Goal: Communication & Community: Answer question/provide support

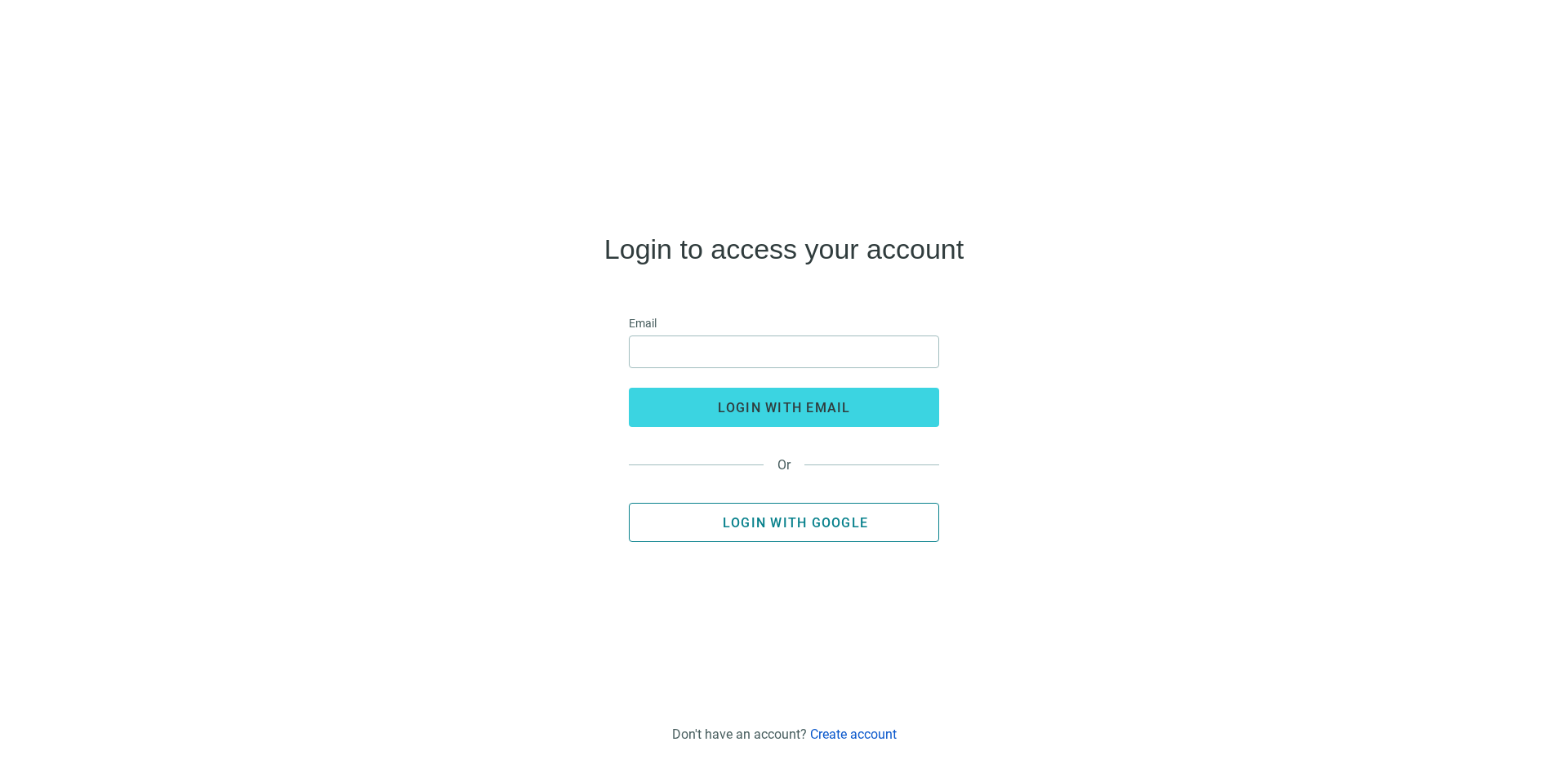
click at [799, 512] on button "Login with Google" at bounding box center [784, 522] width 310 height 39
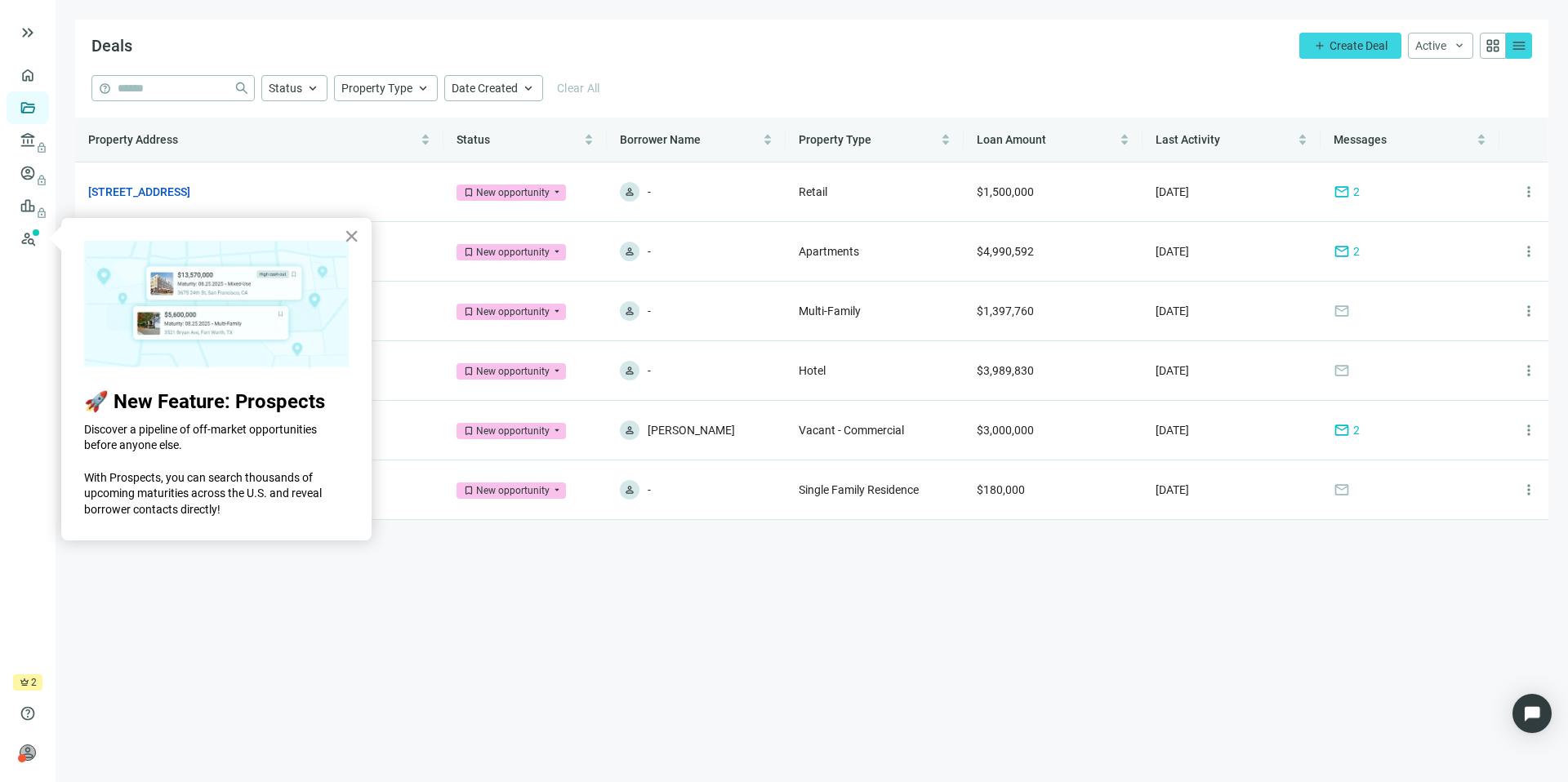
click at [356, 231] on button "×" at bounding box center [351, 236] width 16 height 26
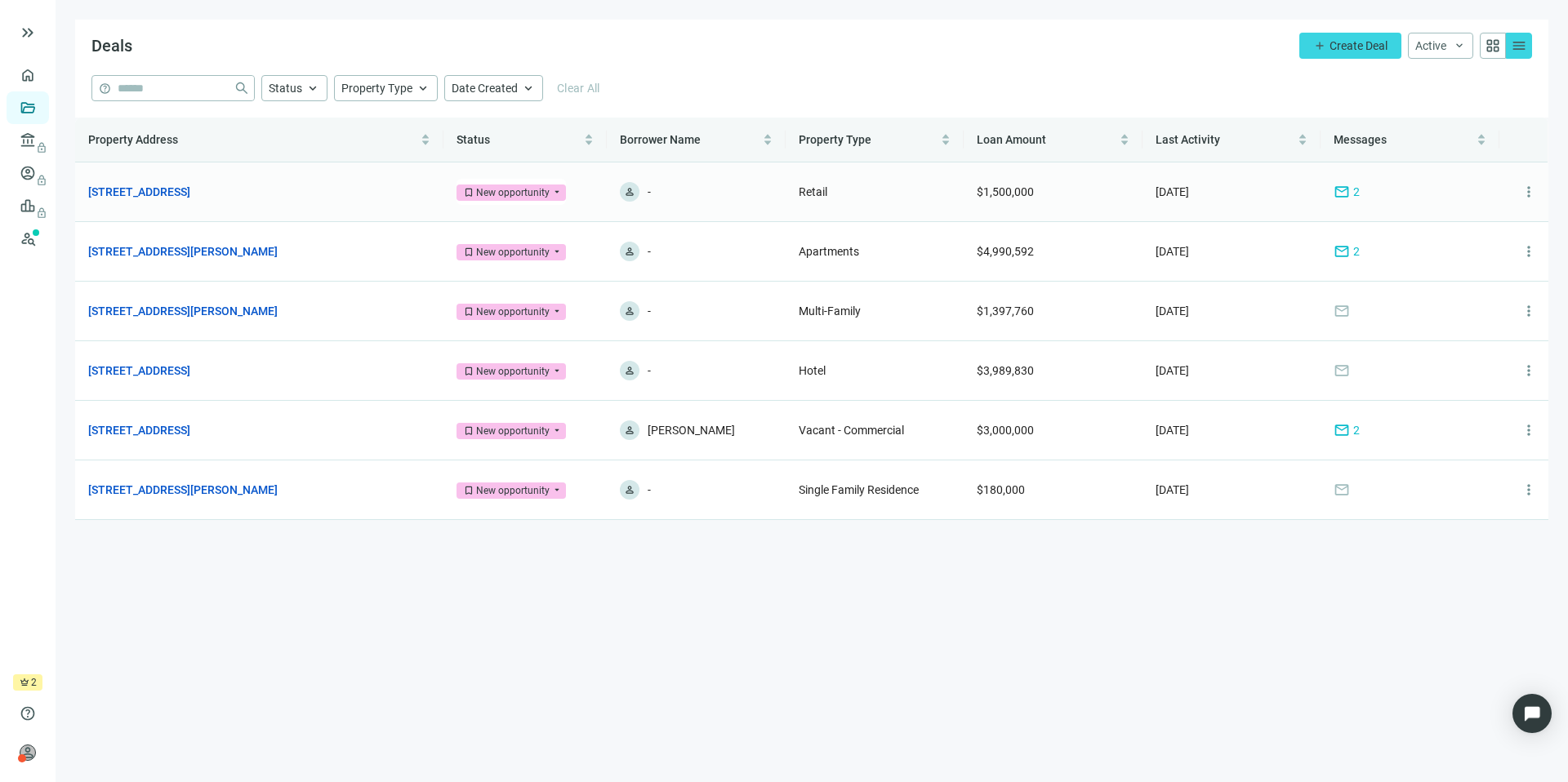
click at [1338, 193] on span "mail" at bounding box center [1342, 192] width 16 height 16
click at [1349, 247] on span "mail" at bounding box center [1342, 251] width 16 height 16
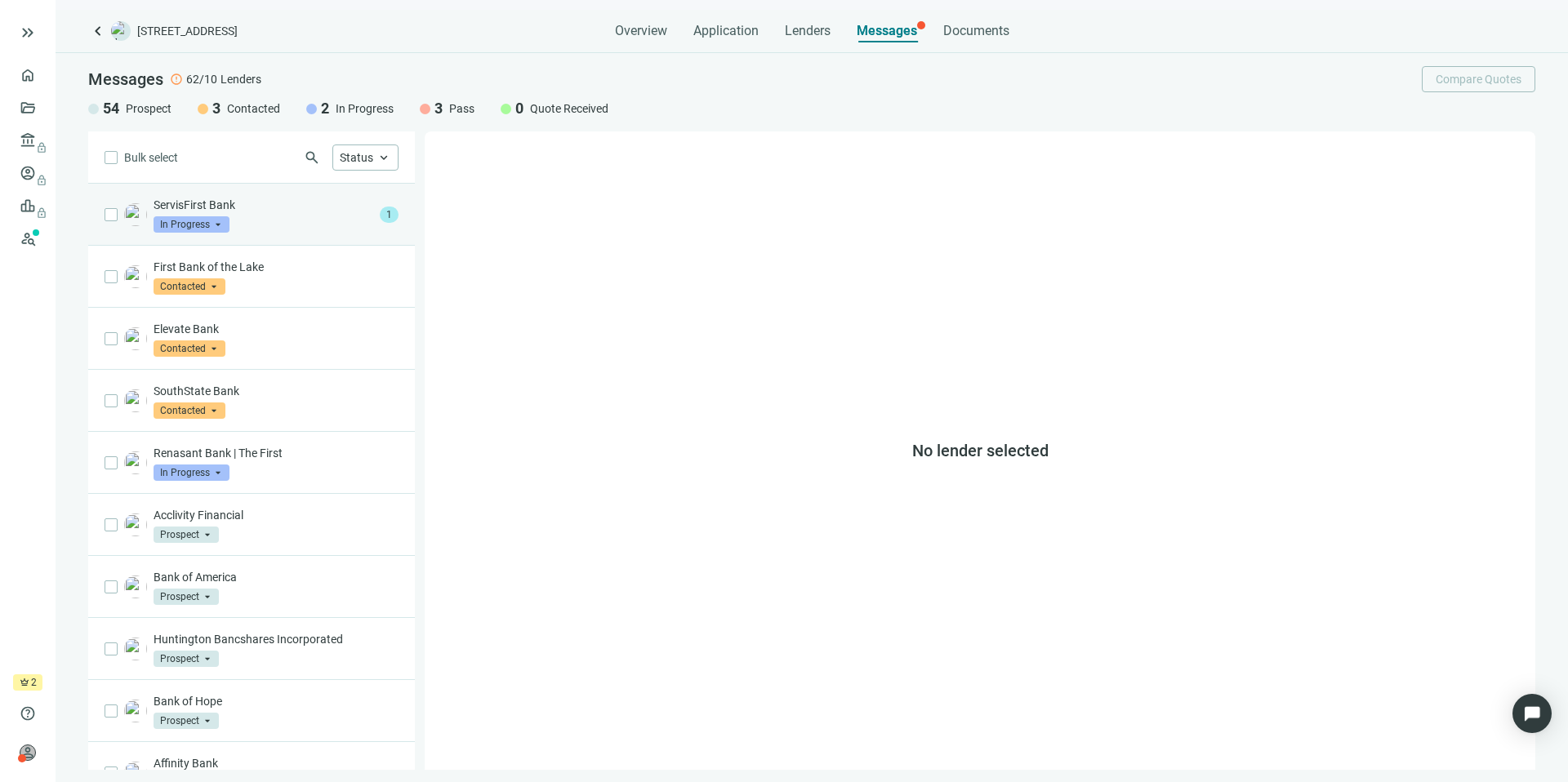
click at [332, 203] on p "ServisFirst Bank" at bounding box center [263, 205] width 219 height 16
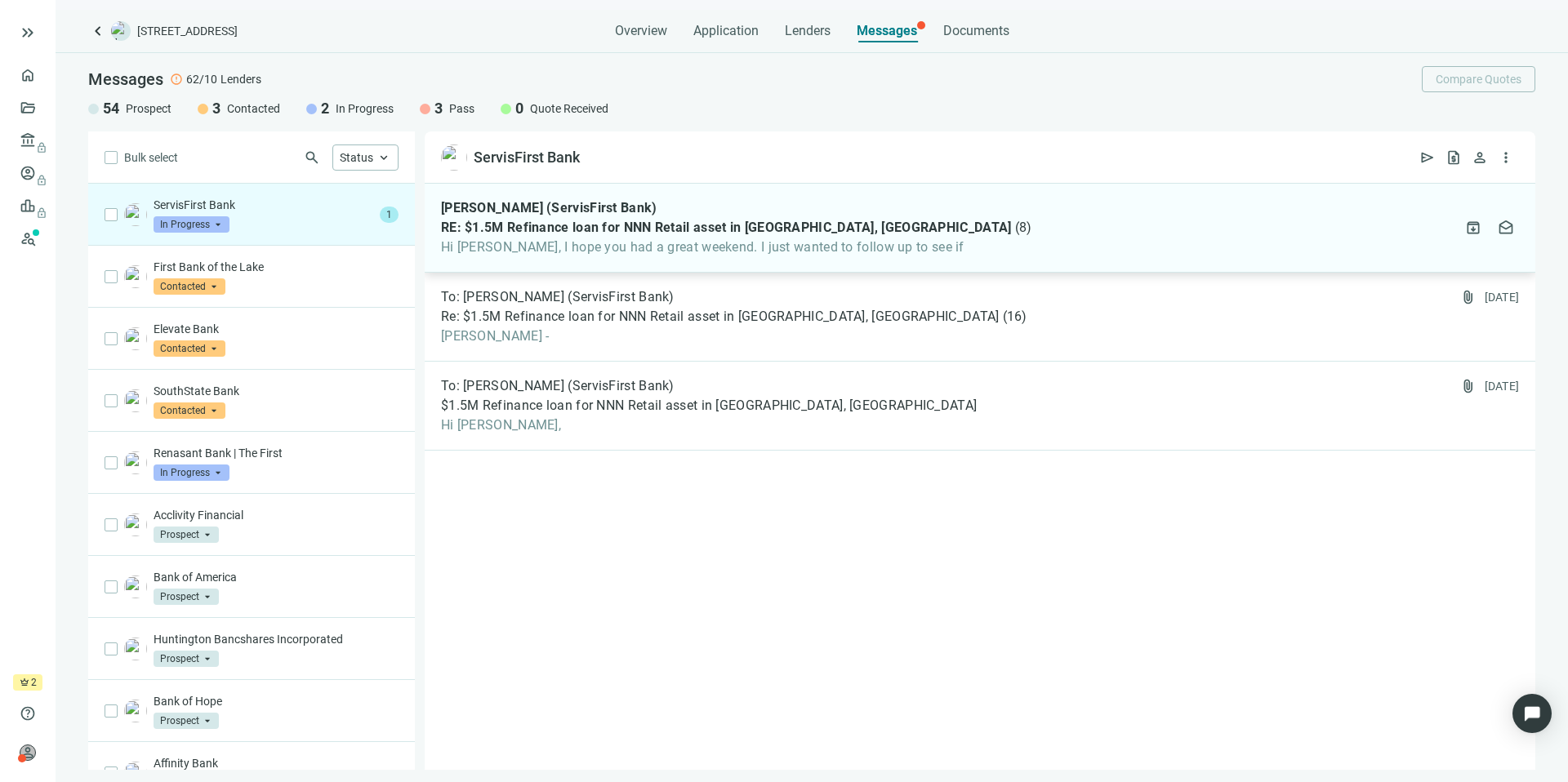
click at [934, 231] on div "Aaron Jones (ServisFirst Bank) RE: $1.5M Refinance loan for NNN Retail asset in…" at bounding box center [980, 228] width 1111 height 89
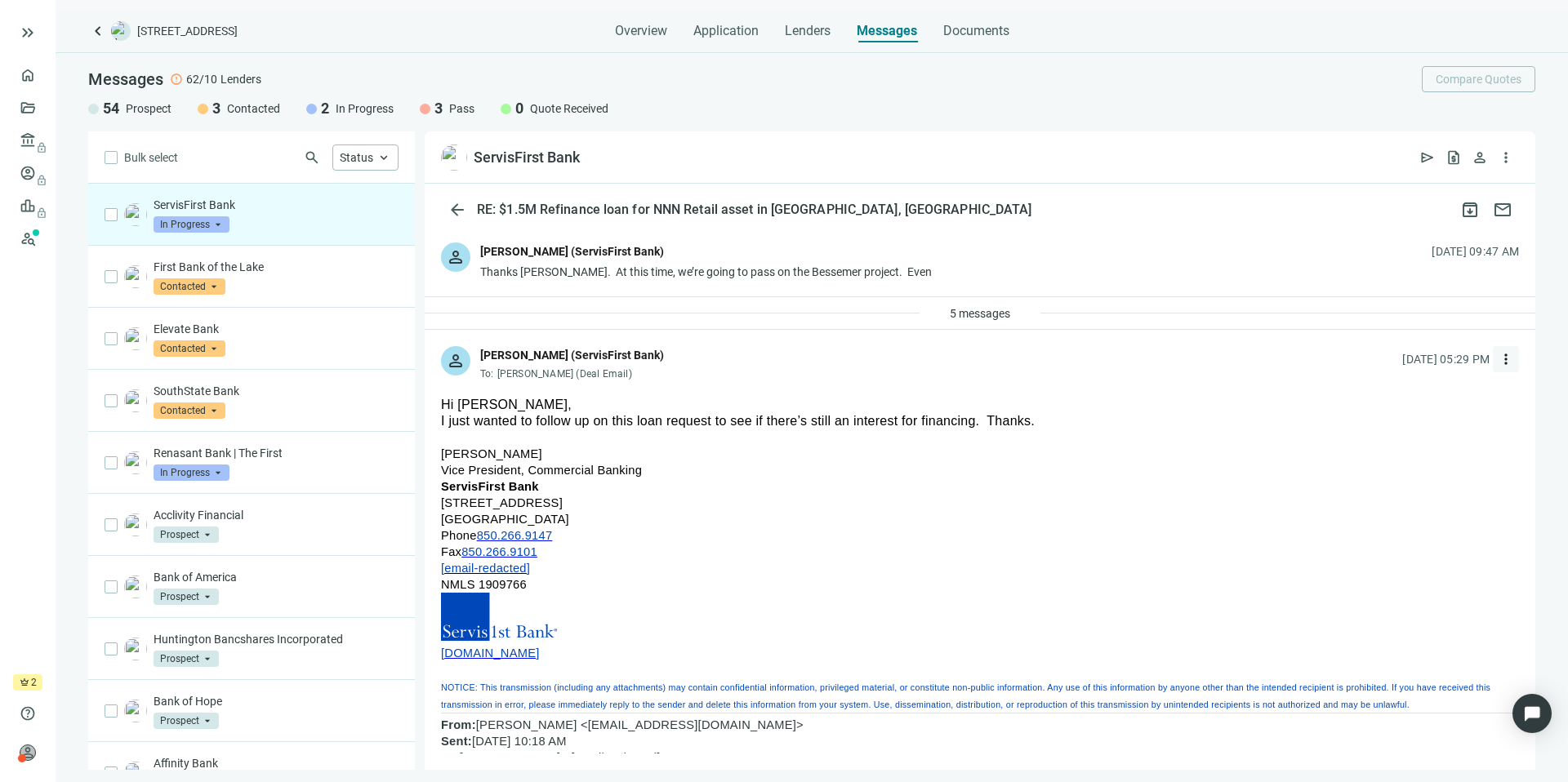
click at [1498, 363] on button "more_vert" at bounding box center [1506, 359] width 26 height 26
click at [1406, 416] on div "reply_all Reply all" at bounding box center [1416, 427] width 173 height 29
type textarea "**********"
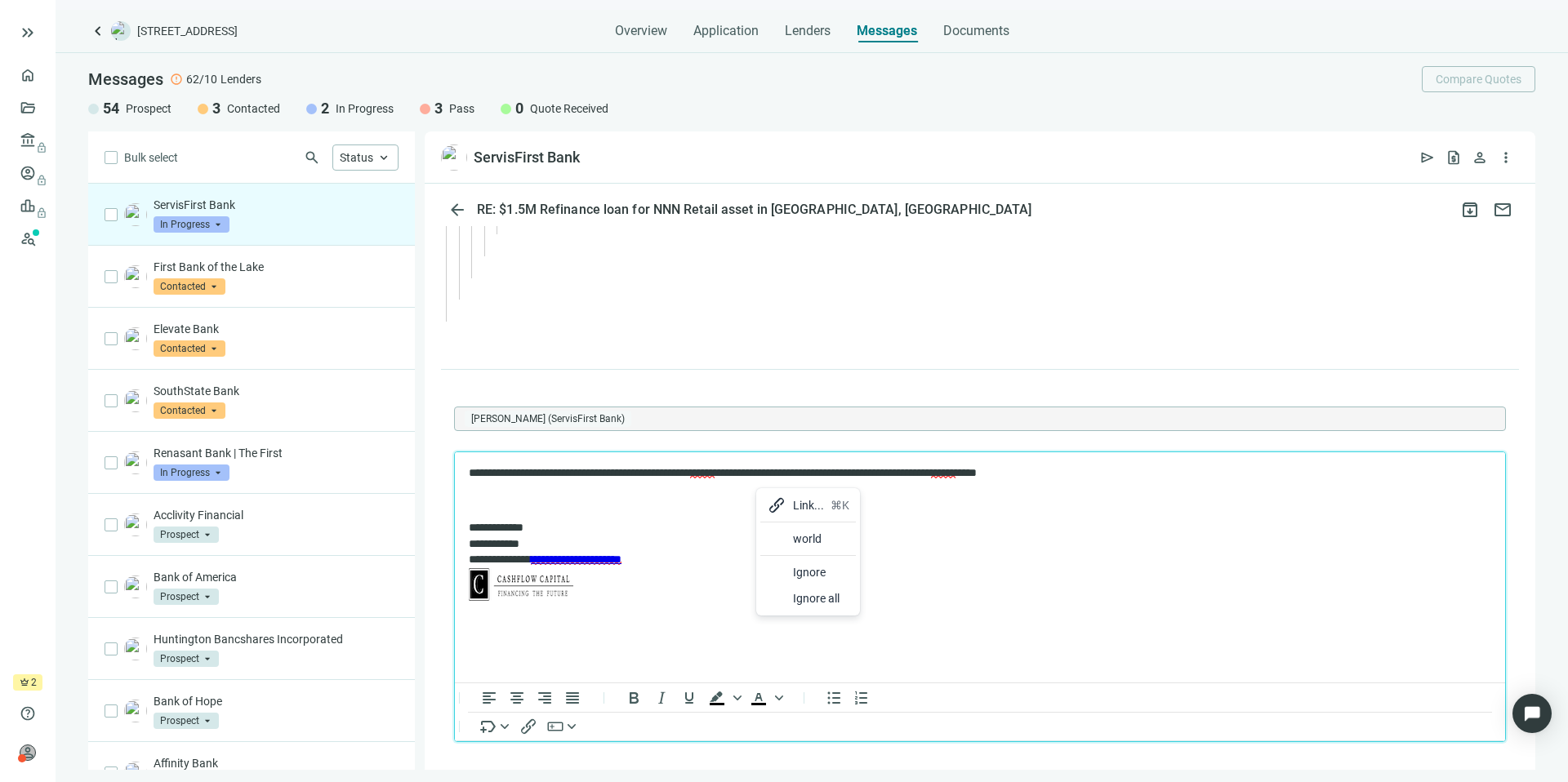
click at [777, 533] on div at bounding box center [776, 538] width 20 height 20
click at [1056, 561] on div at bounding box center [1051, 565] width 20 height 20
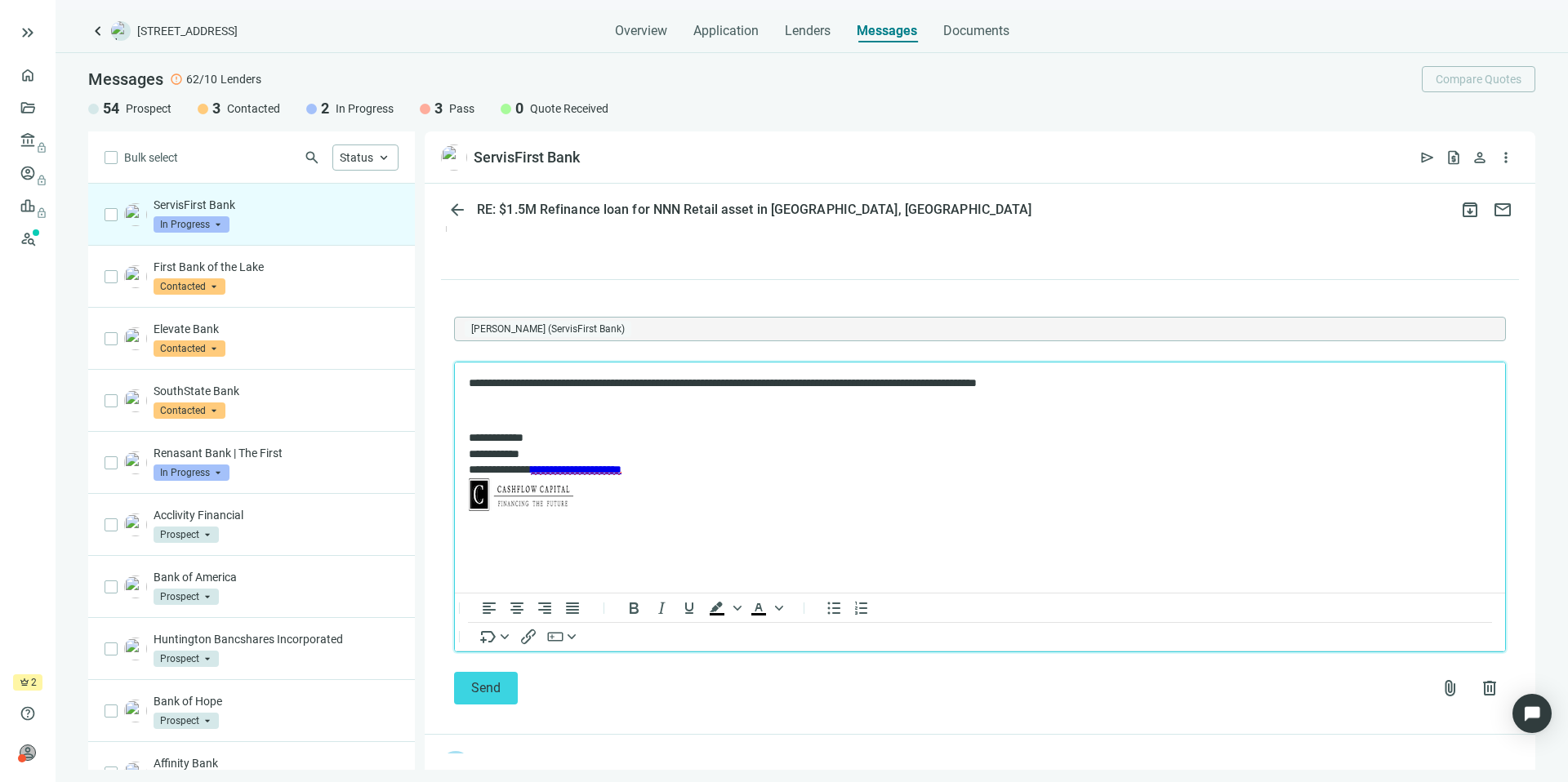
scroll to position [8189, 0]
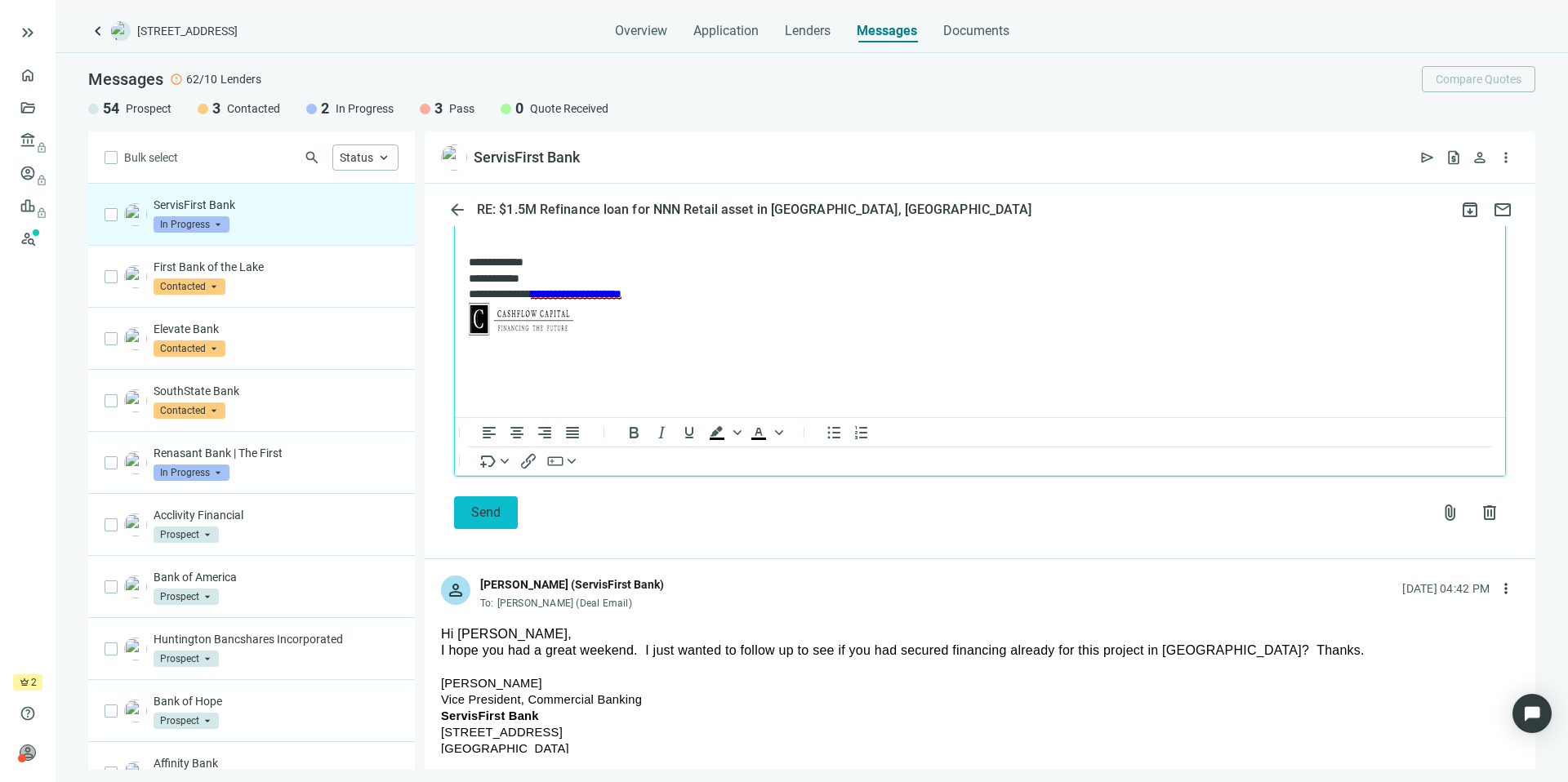
click at [487, 518] on button "Send" at bounding box center [486, 512] width 63 height 33
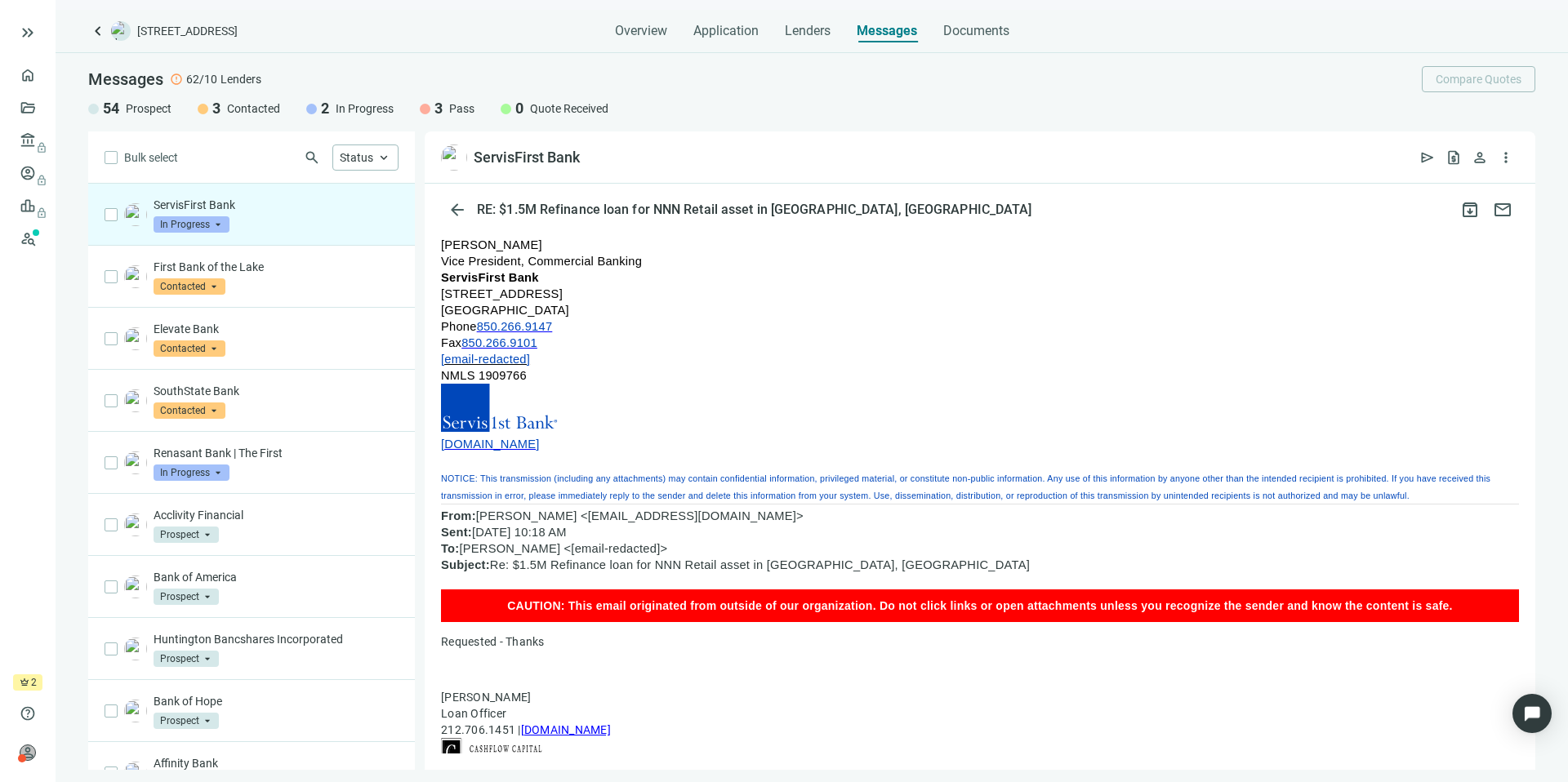
click at [874, 41] on div "Messages" at bounding box center [887, 26] width 61 height 33
click at [304, 224] on div "ServisFirst Bank In Progress arrow_drop_down" at bounding box center [276, 214] width 245 height 36
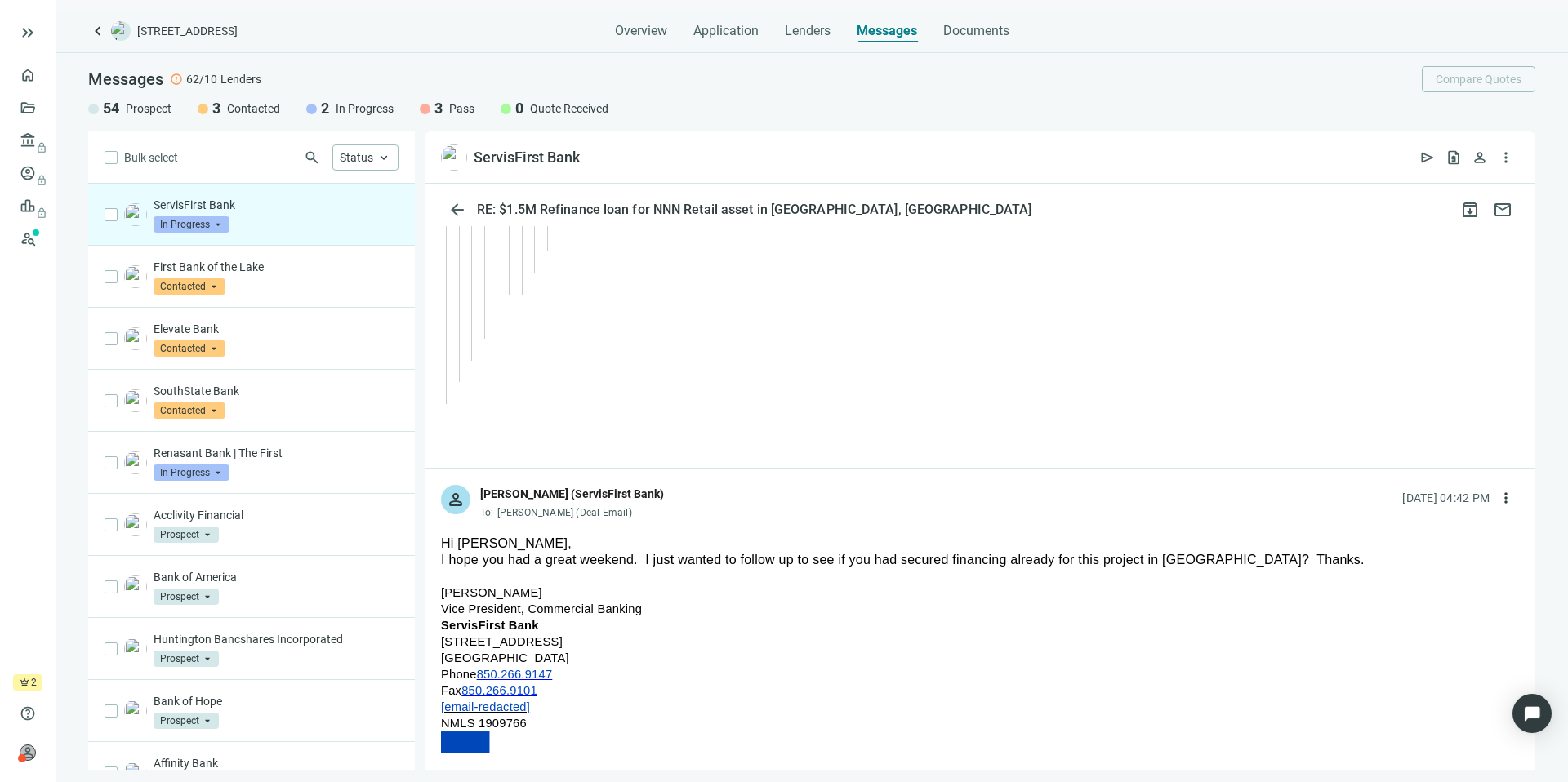
scroll to position [7197, 0]
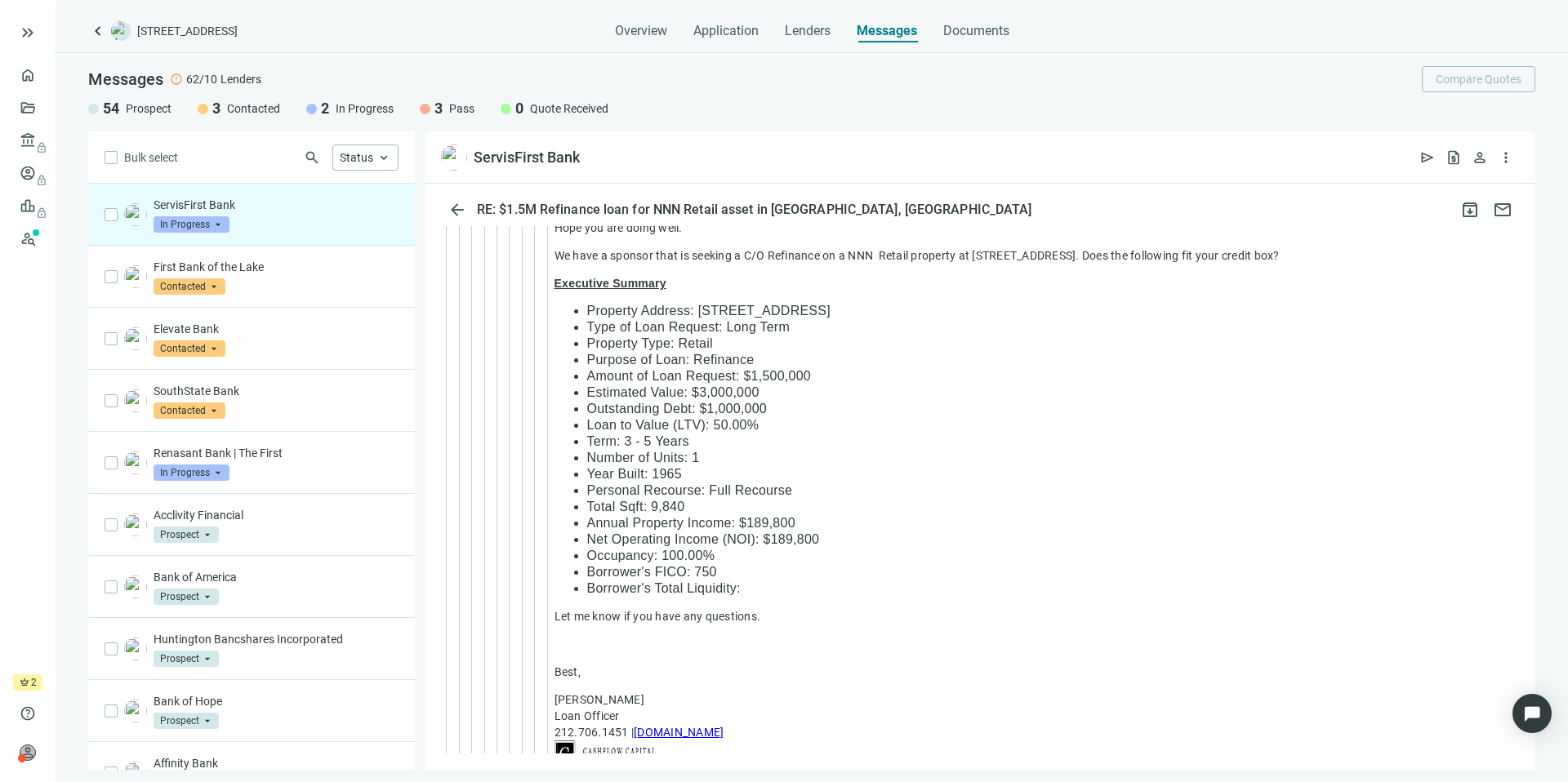
click at [271, 212] on p "ServisFirst Bank" at bounding box center [276, 205] width 245 height 16
click at [301, 459] on p "Renasant Bank | The First" at bounding box center [276, 453] width 245 height 16
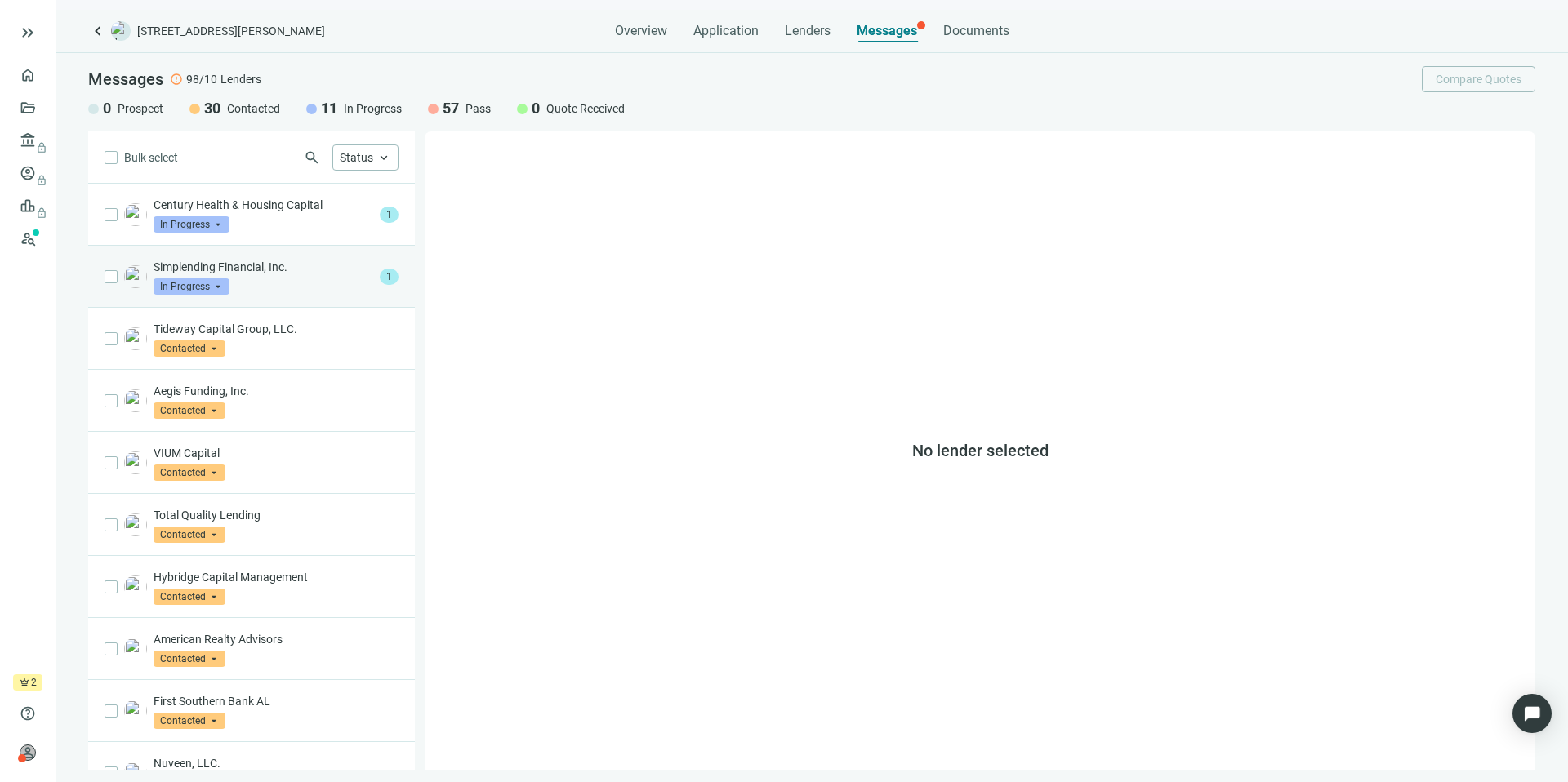
click at [323, 272] on p "Simplending Financial, Inc." at bounding box center [263, 266] width 219 height 16
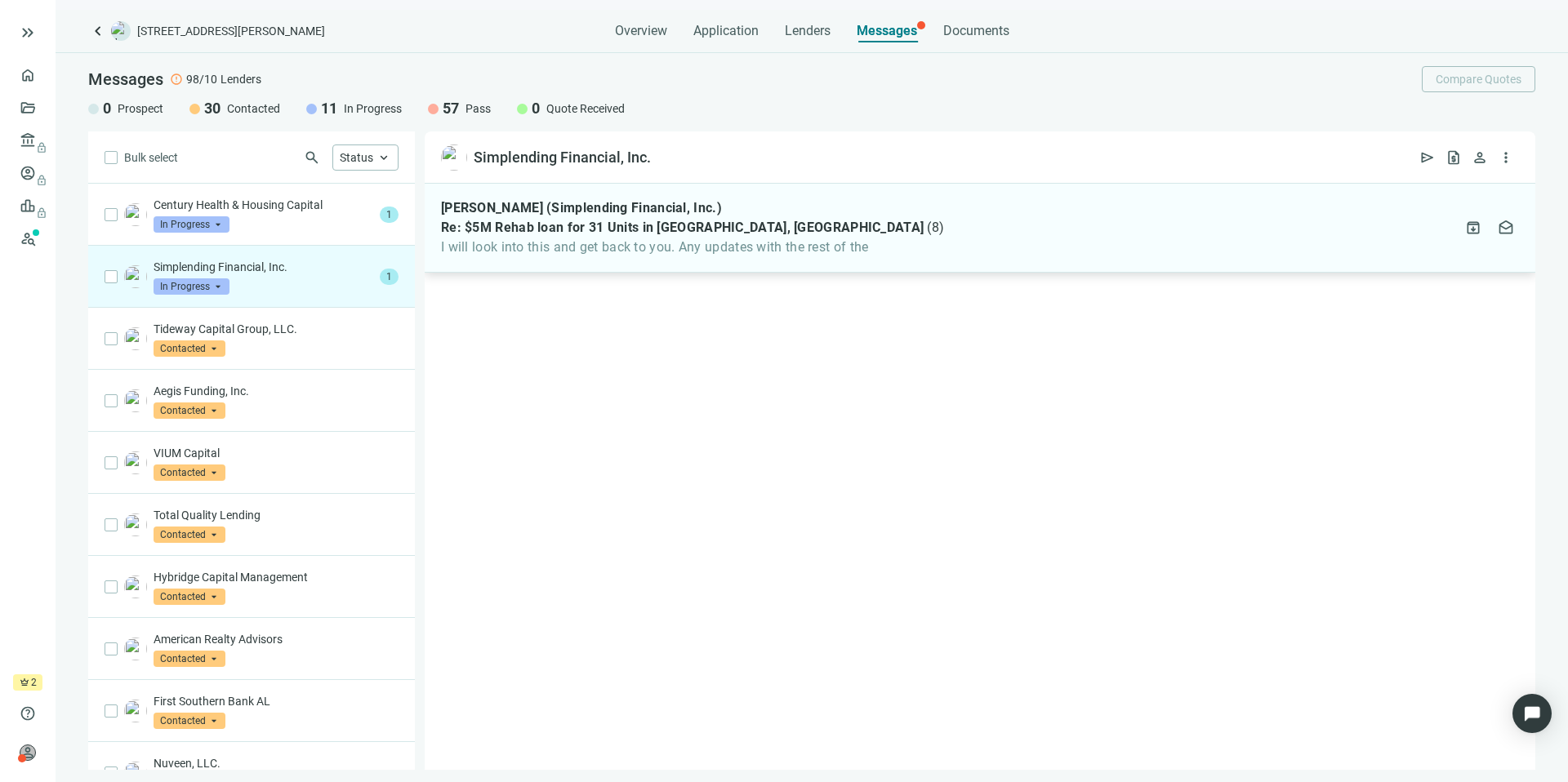
click at [1047, 225] on div "[PERSON_NAME] (Simplending Financial, Inc.) Re: $5M Rehab loan for 31 Units in …" at bounding box center [980, 228] width 1111 height 89
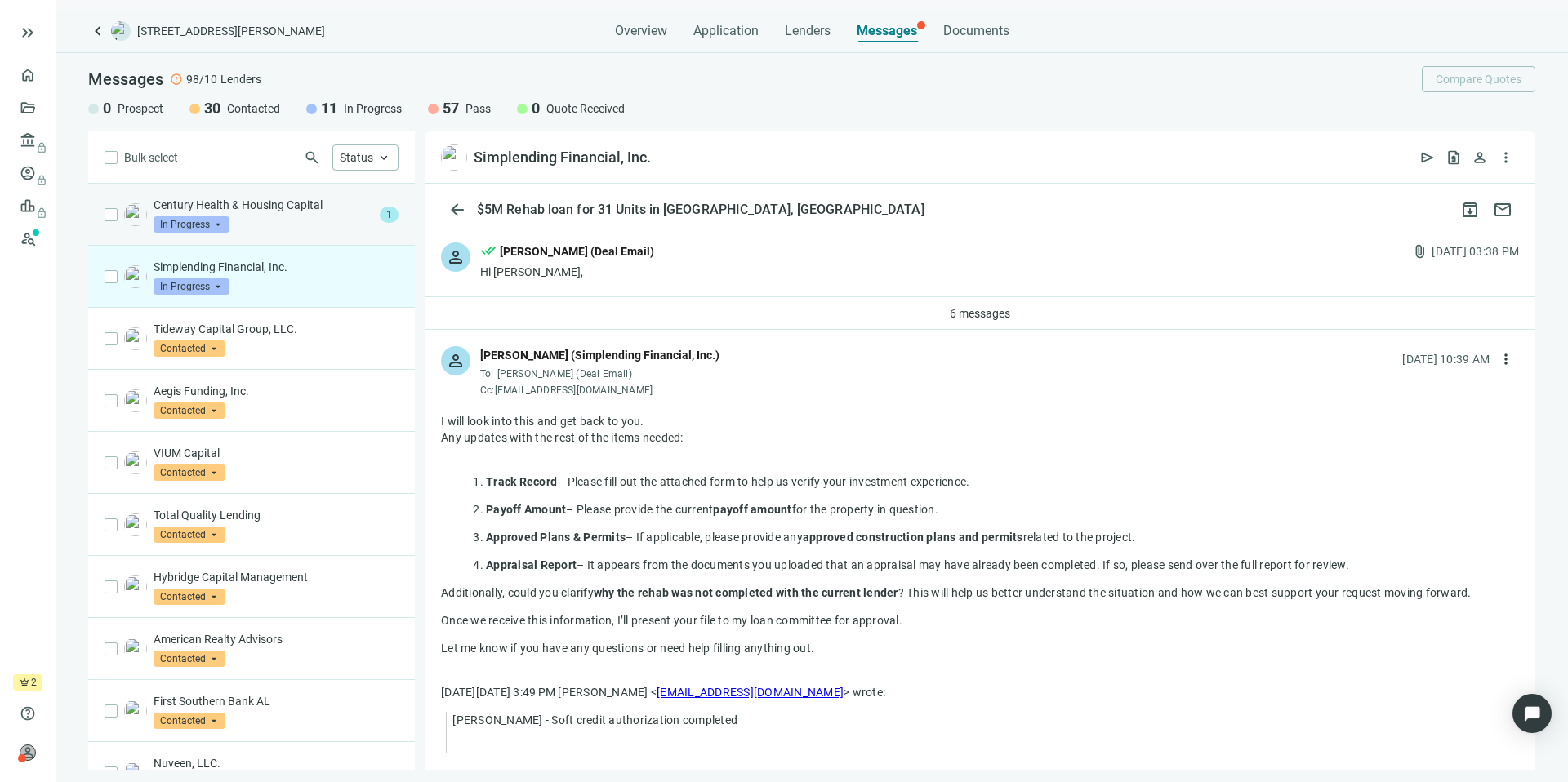
click at [383, 218] on div "Century Health & Housing Capital In Progress arrow_drop_down 1" at bounding box center [252, 215] width 327 height 62
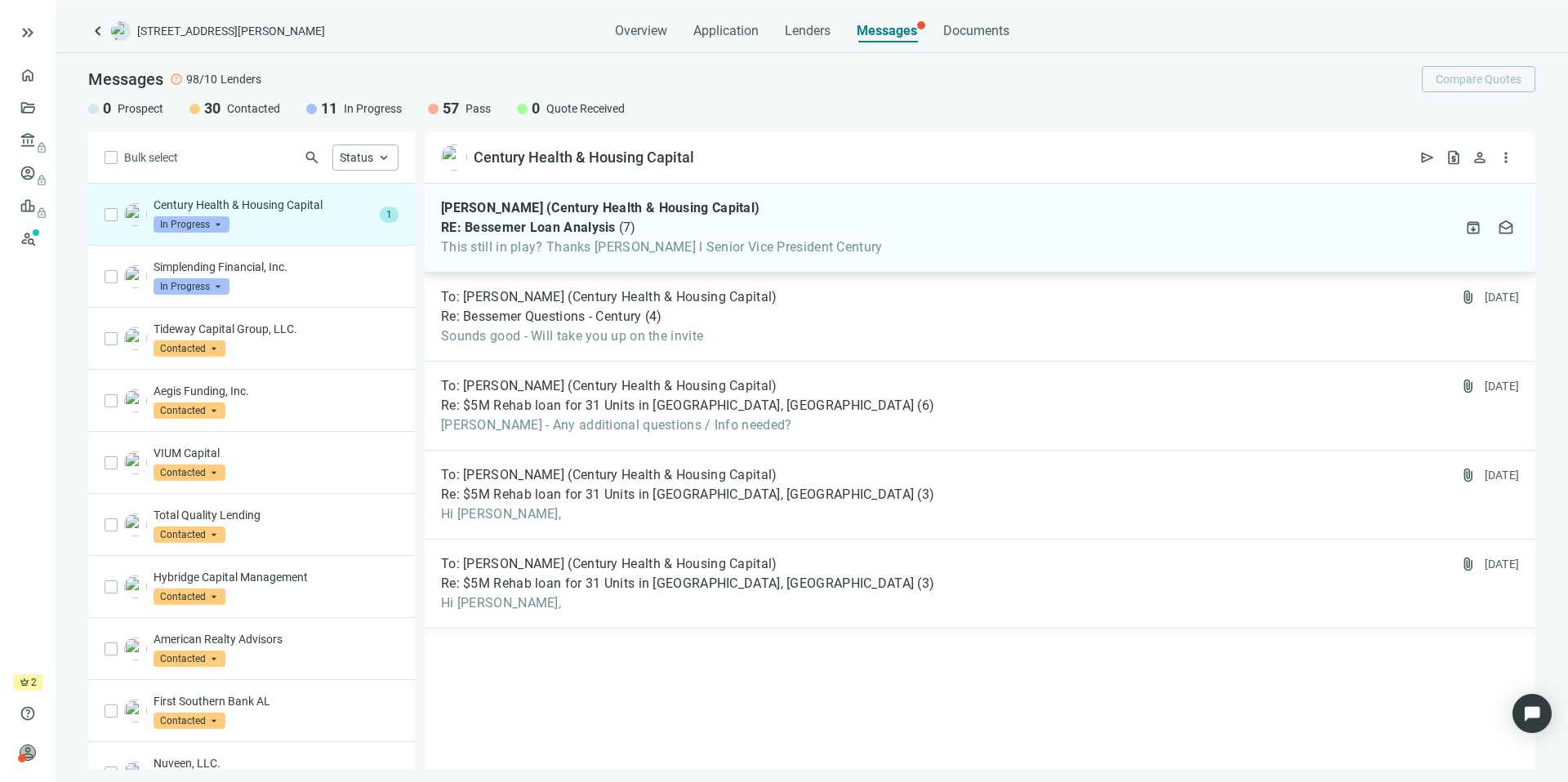
click at [1009, 216] on div "[PERSON_NAME] (Century Health & Housing Capital) RE: Bessemer Loan Analysis ( 7…" at bounding box center [980, 228] width 1111 height 89
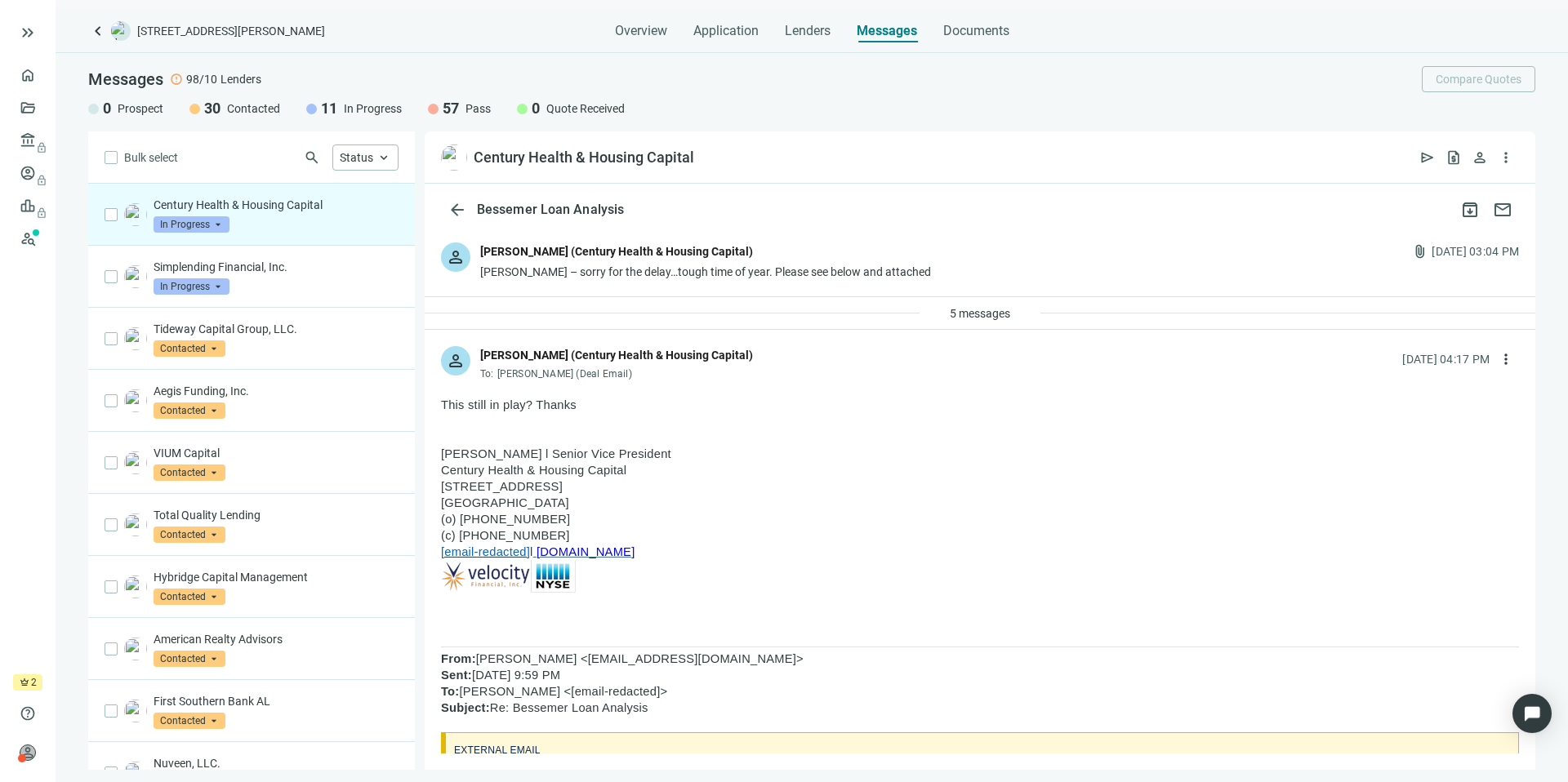
click at [968, 271] on div "person [PERSON_NAME] (Century Health & Housing Capital) [PERSON_NAME] – sorry f…" at bounding box center [980, 261] width 1111 height 70
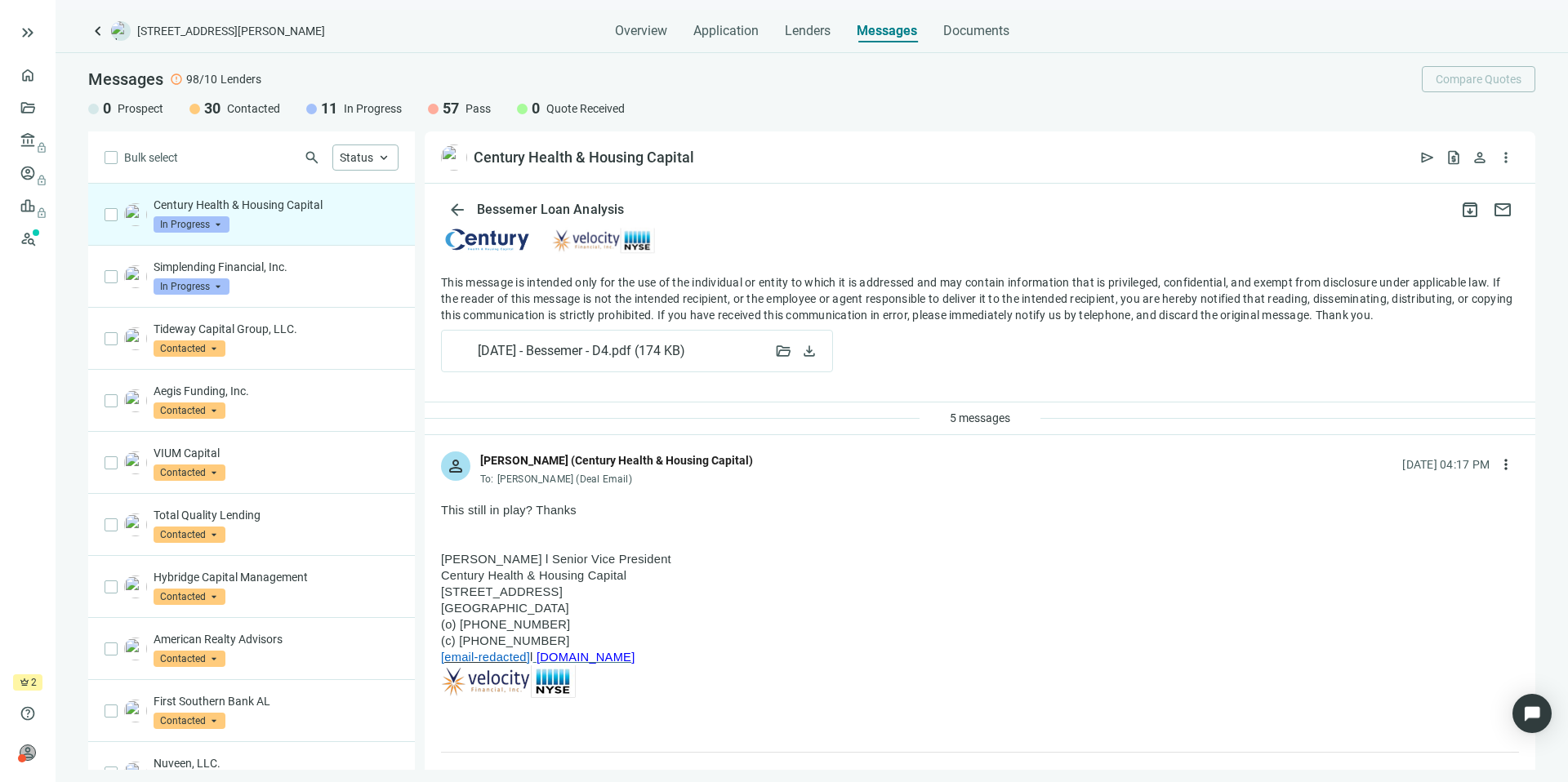
scroll to position [792, 0]
click at [41, 74] on link "Overview" at bounding box center [65, 75] width 49 height 13
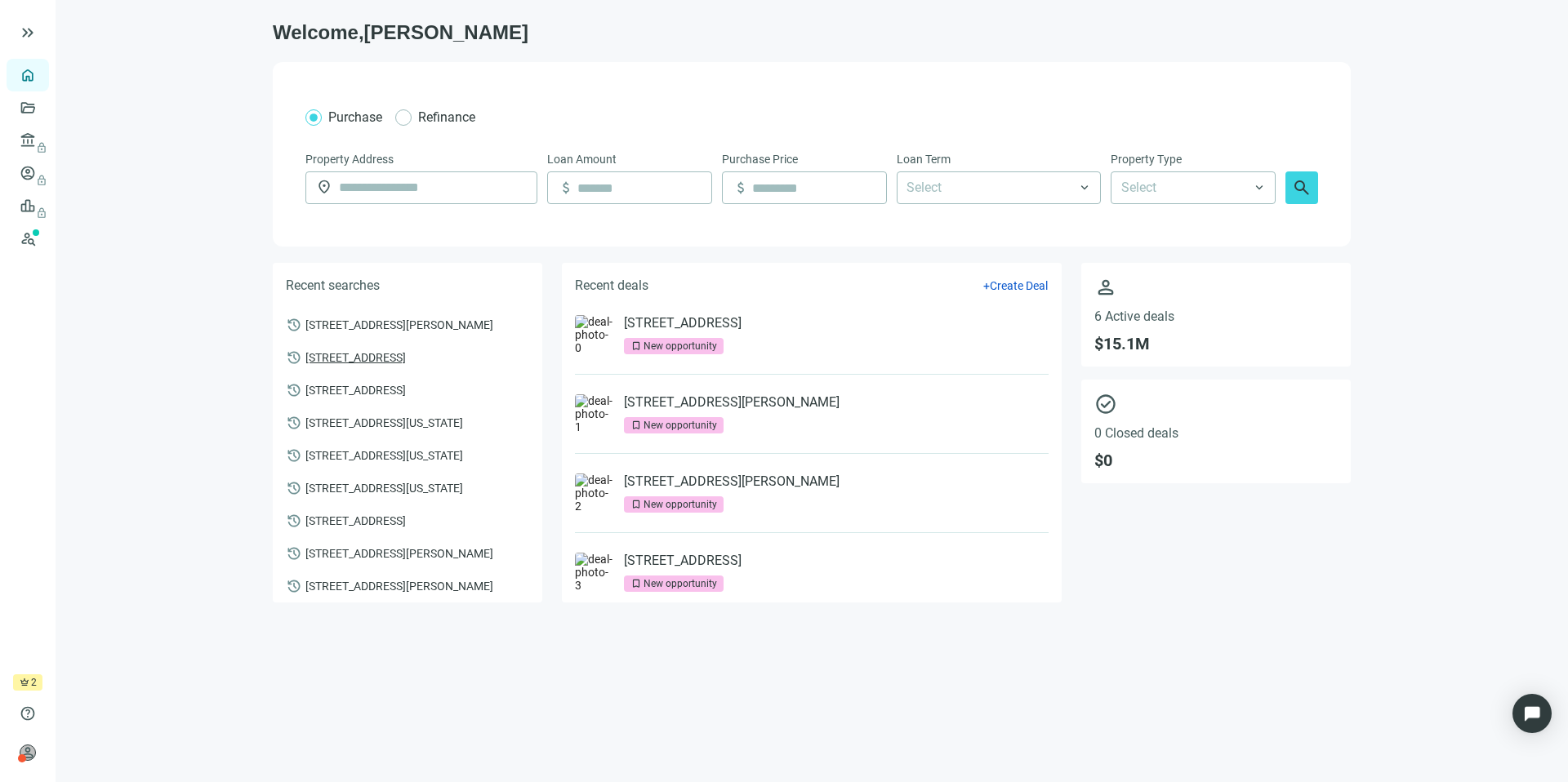
click at [406, 358] on span "[STREET_ADDRESS]" at bounding box center [356, 356] width 101 height 15
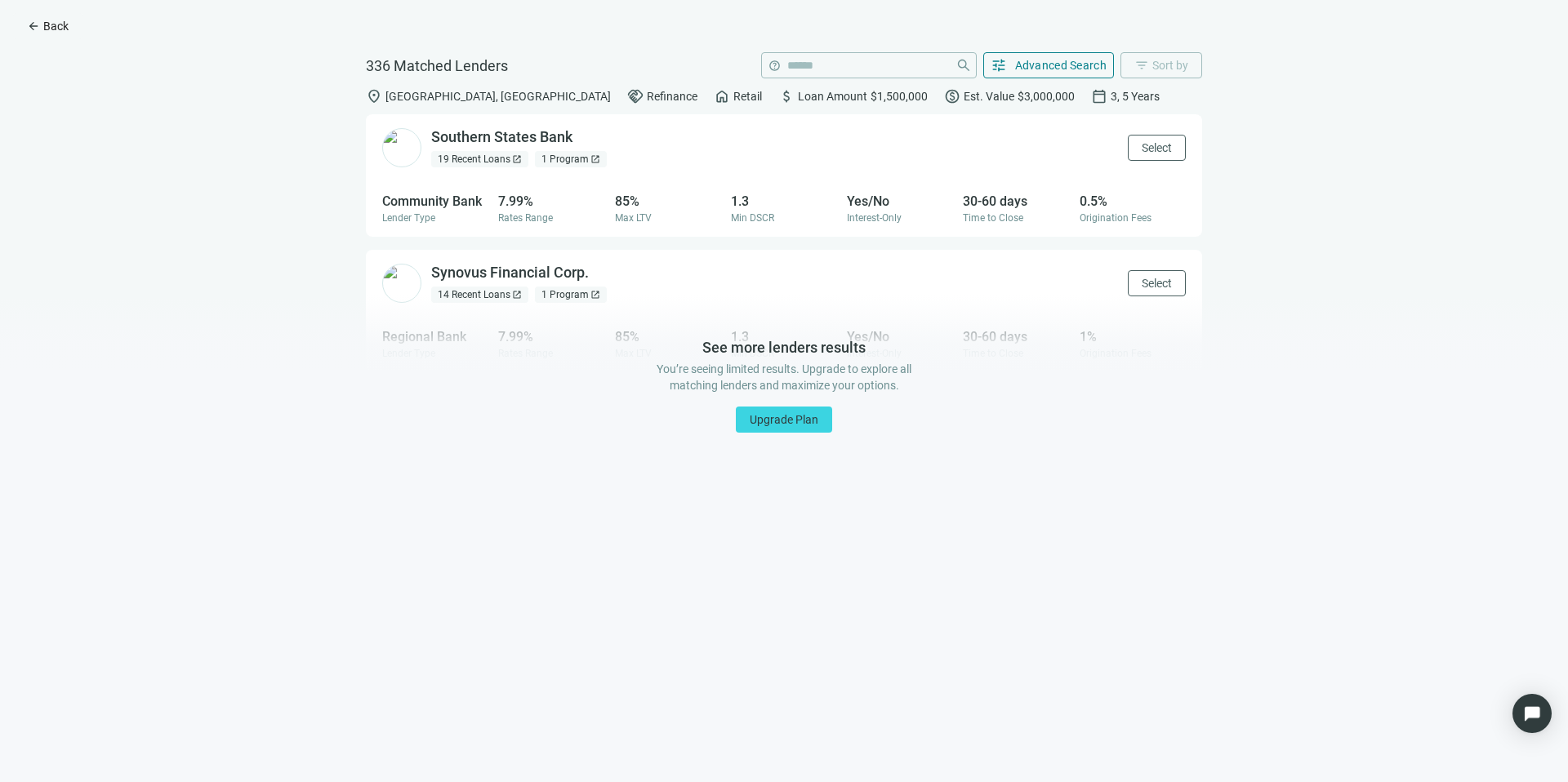
click at [62, 31] on span "Back" at bounding box center [56, 26] width 25 height 13
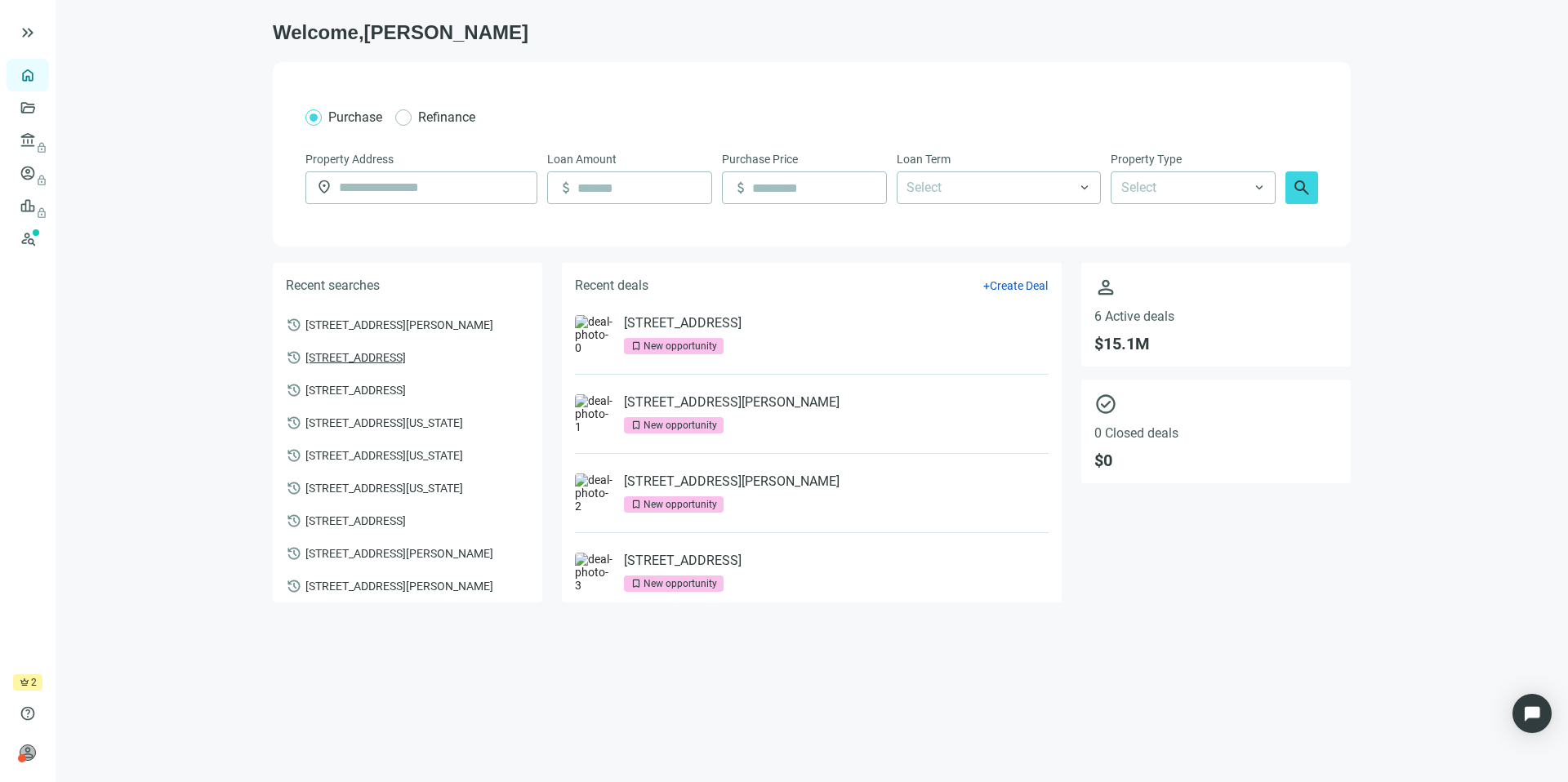
click at [406, 363] on span "[STREET_ADDRESS]" at bounding box center [356, 356] width 101 height 15
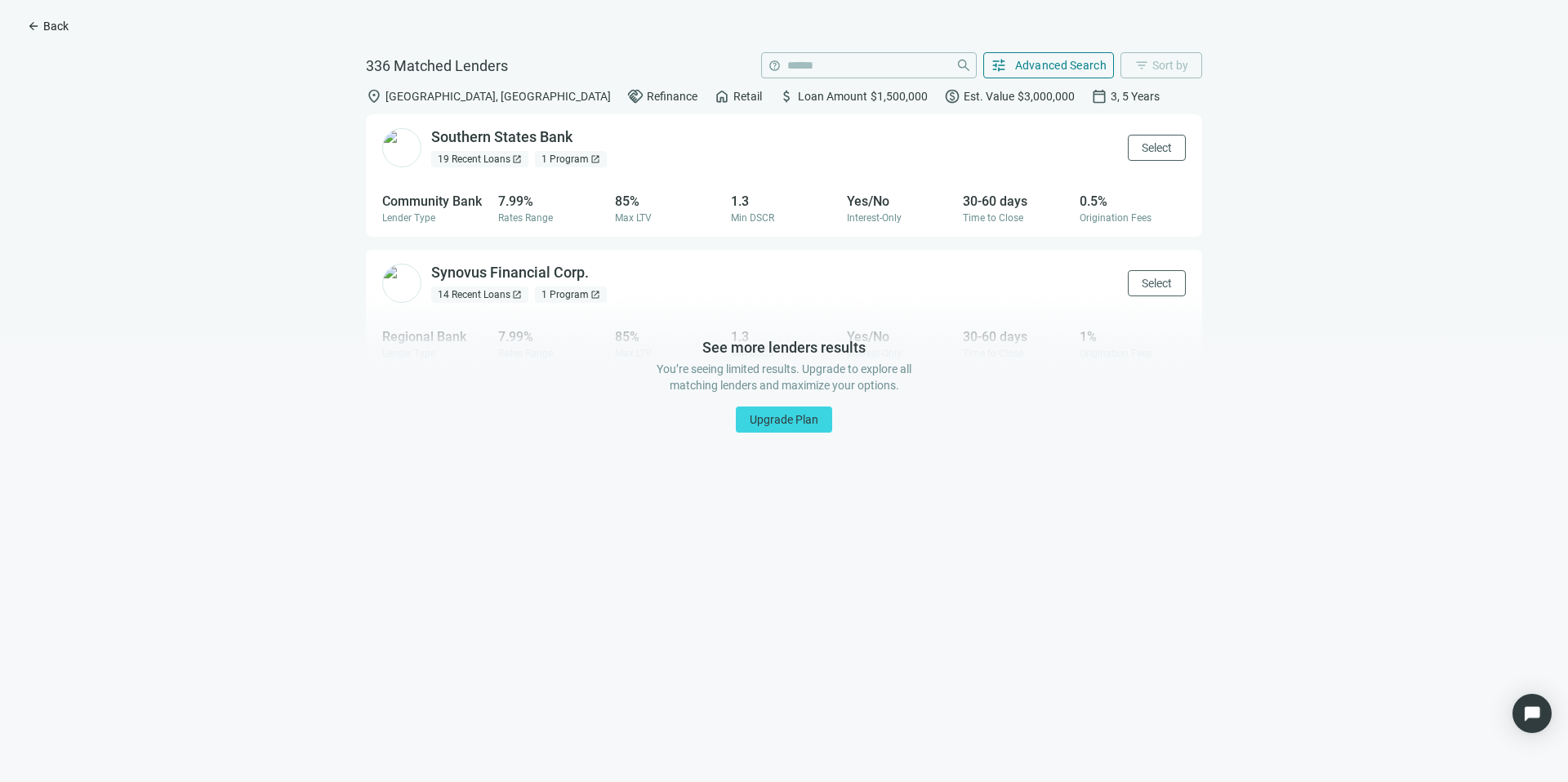
click at [57, 21] on span "Back" at bounding box center [56, 26] width 25 height 13
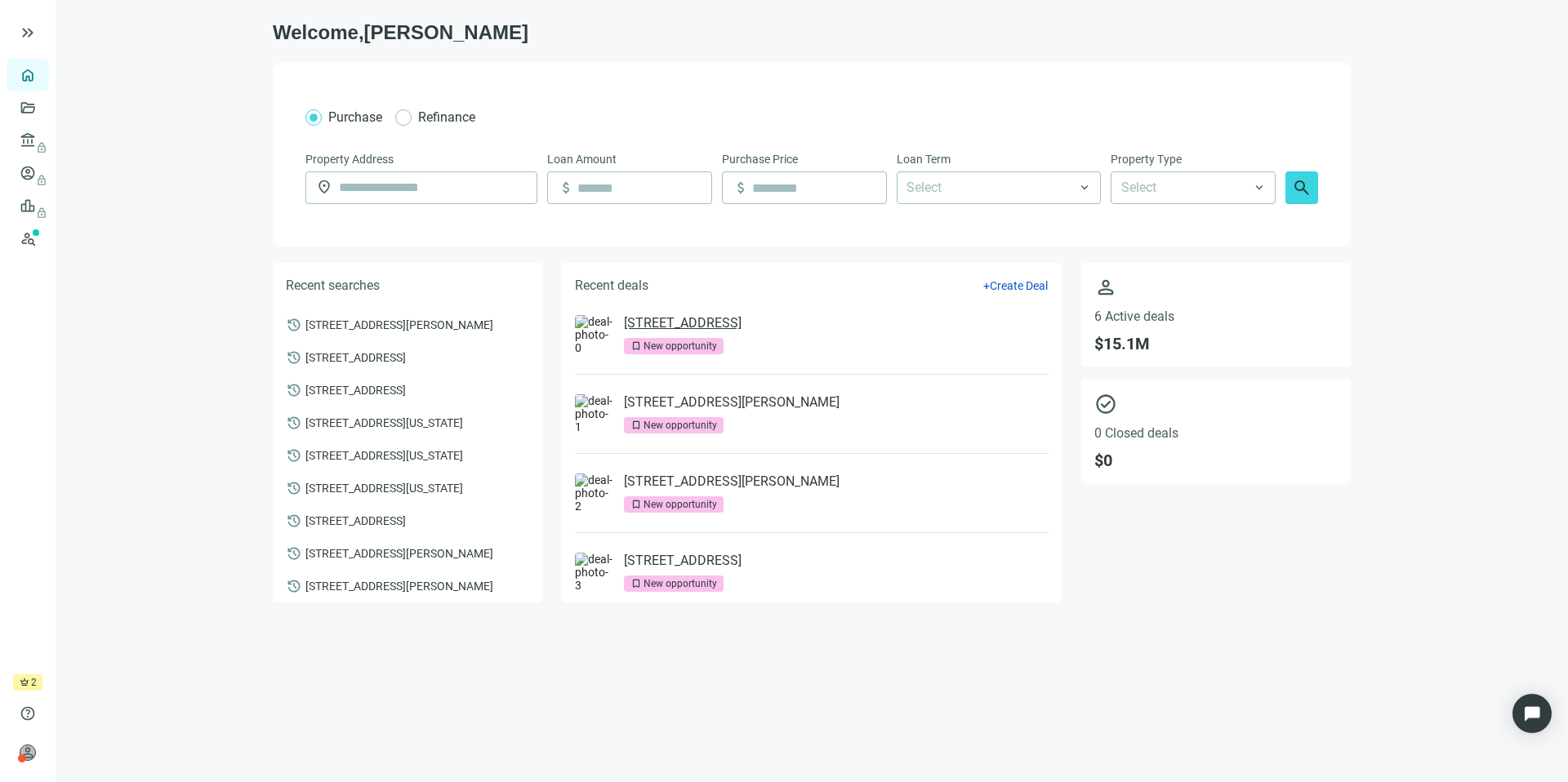
click at [742, 320] on link "[STREET_ADDRESS]" at bounding box center [683, 323] width 118 height 16
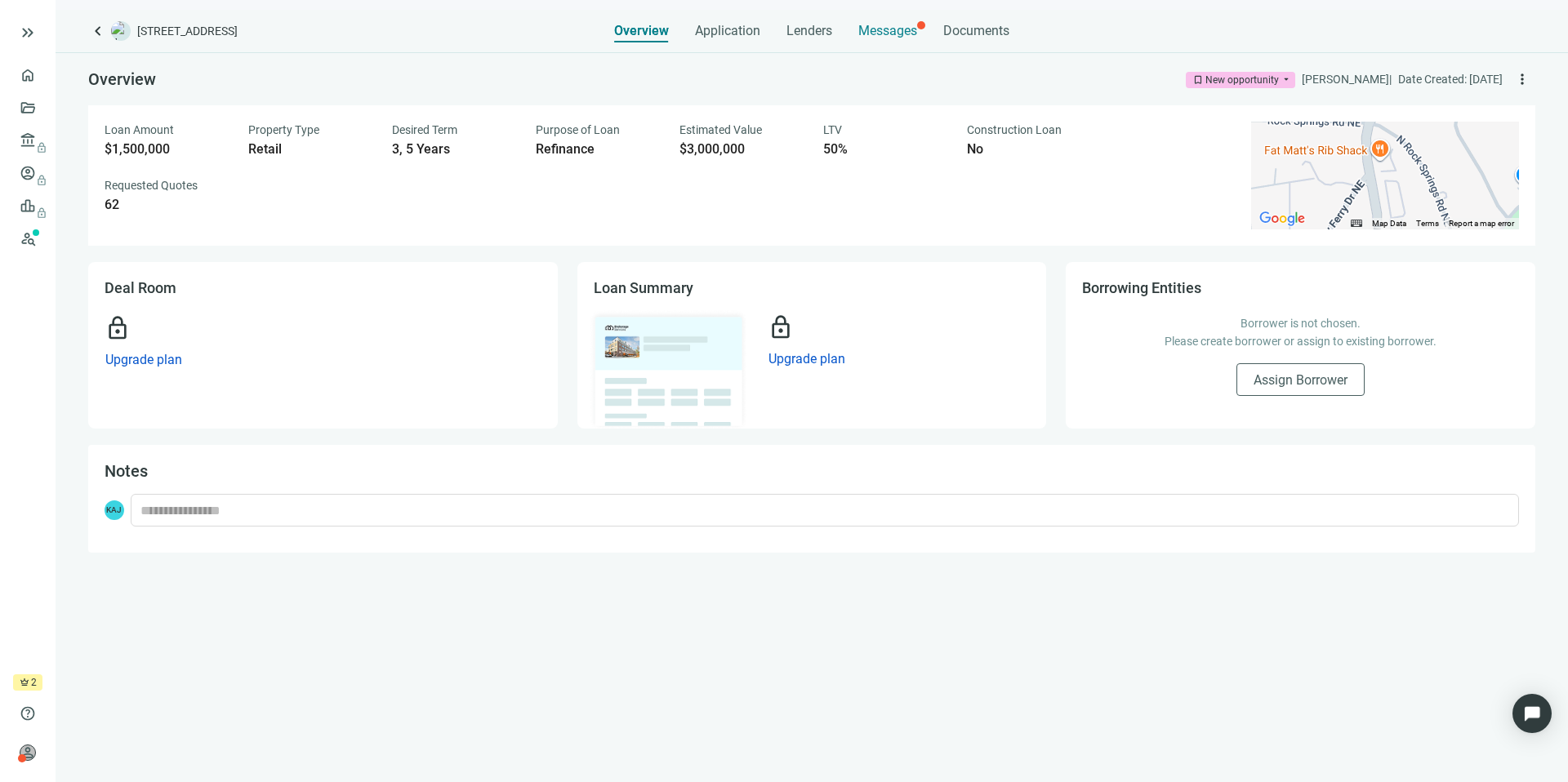
click at [887, 38] on div "Messages" at bounding box center [888, 30] width 59 height 16
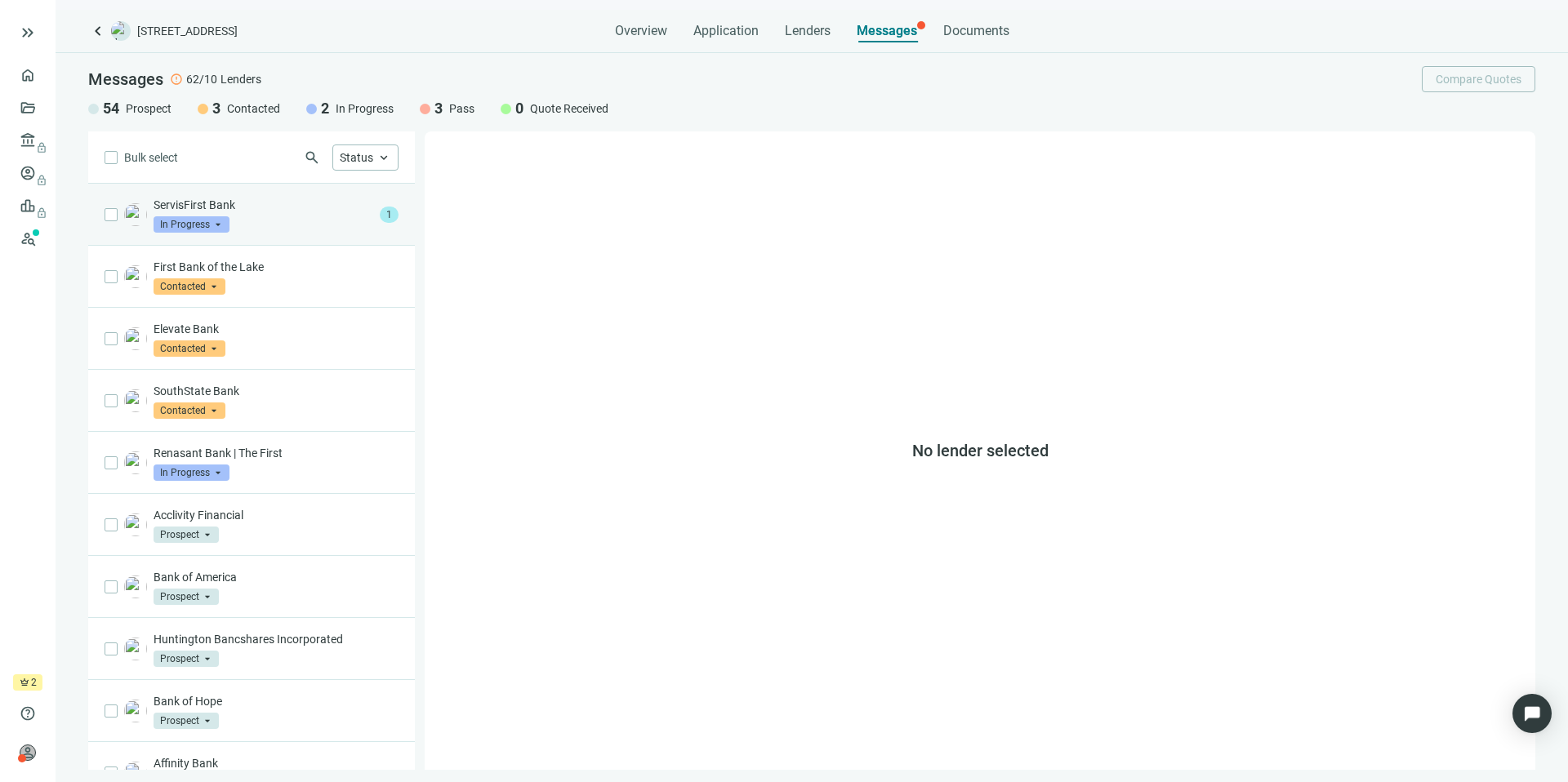
click at [289, 218] on div "ServisFirst Bank In Progress arrow_drop_down" at bounding box center [263, 214] width 219 height 36
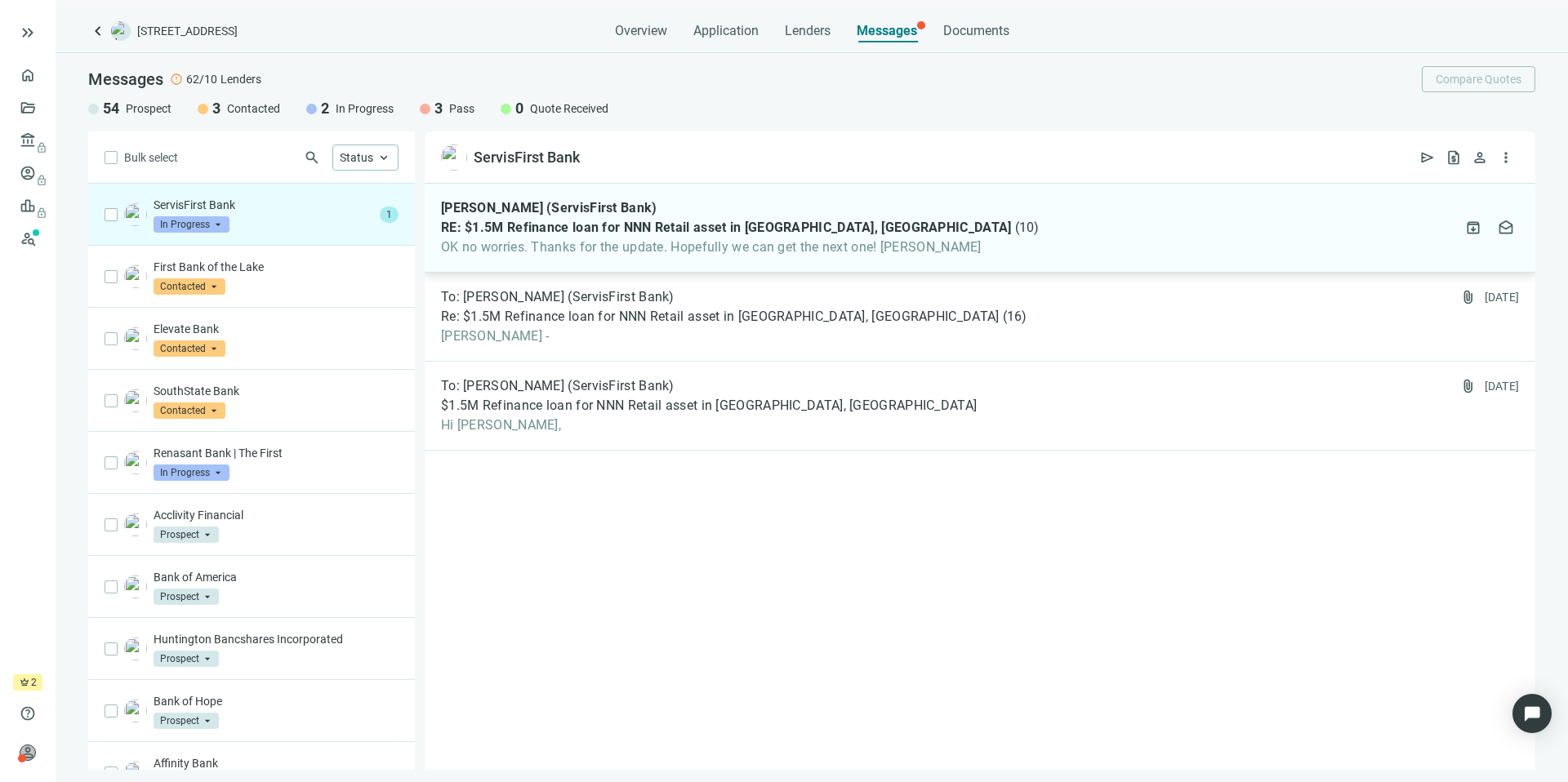
click at [1021, 242] on div "[PERSON_NAME] (ServisFirst Bank) RE: $1.5M Refinance loan for NNN Retail asset …" at bounding box center [980, 228] width 1111 height 89
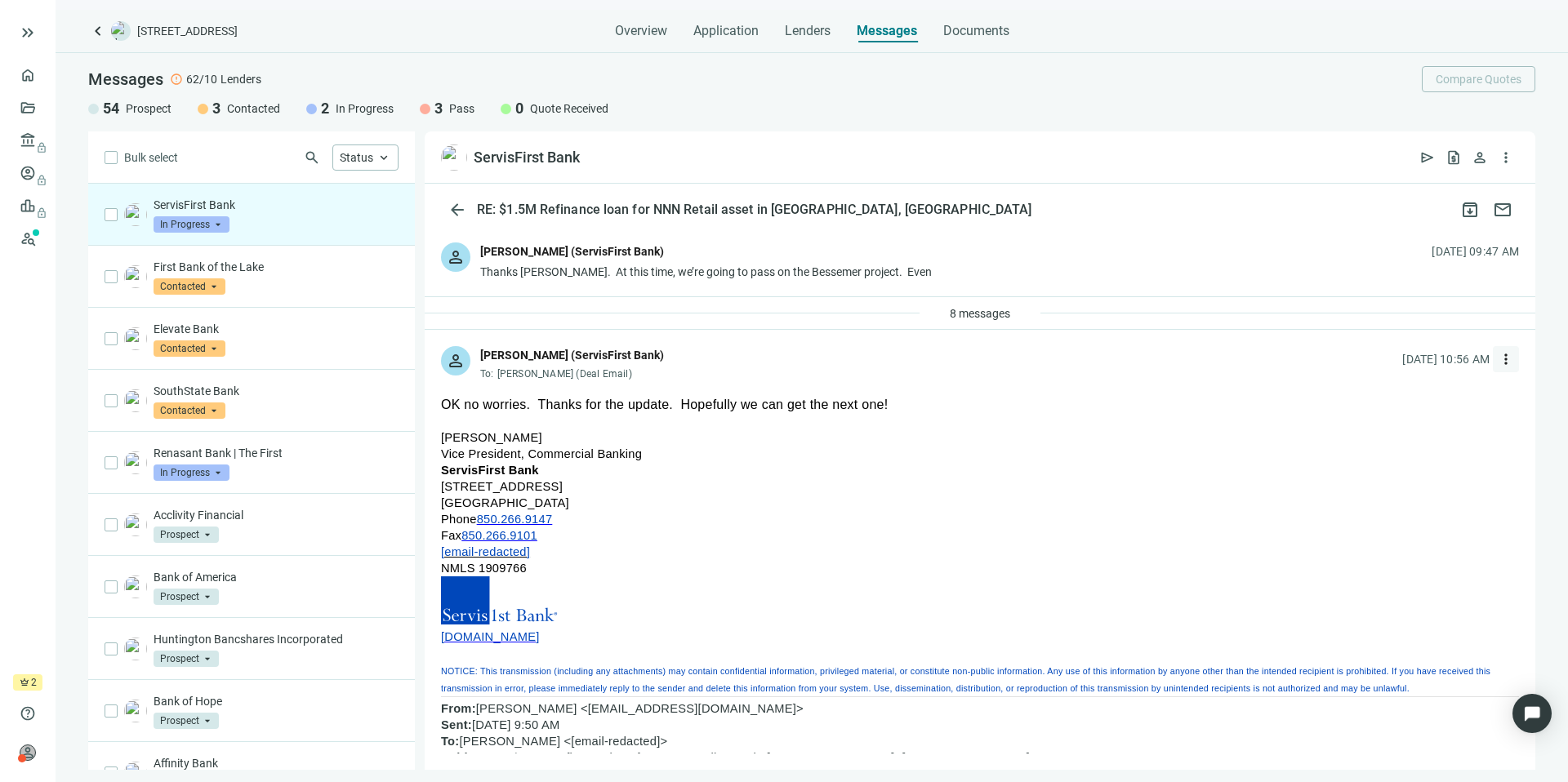
click at [1498, 364] on span "more_vert" at bounding box center [1506, 359] width 16 height 16
click at [1408, 423] on span "Reply all" at bounding box center [1391, 426] width 42 height 13
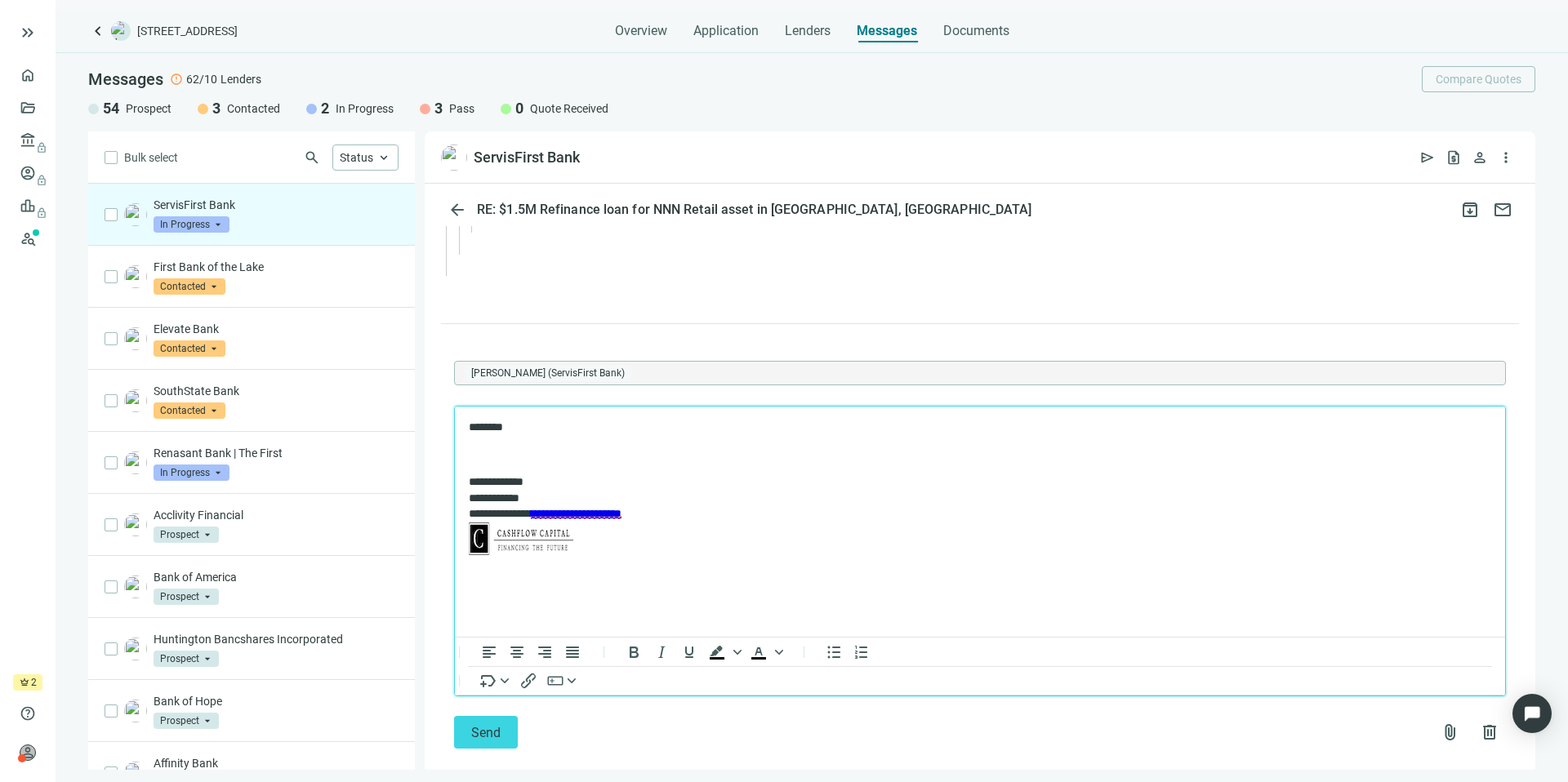
scroll to position [8734, 0]
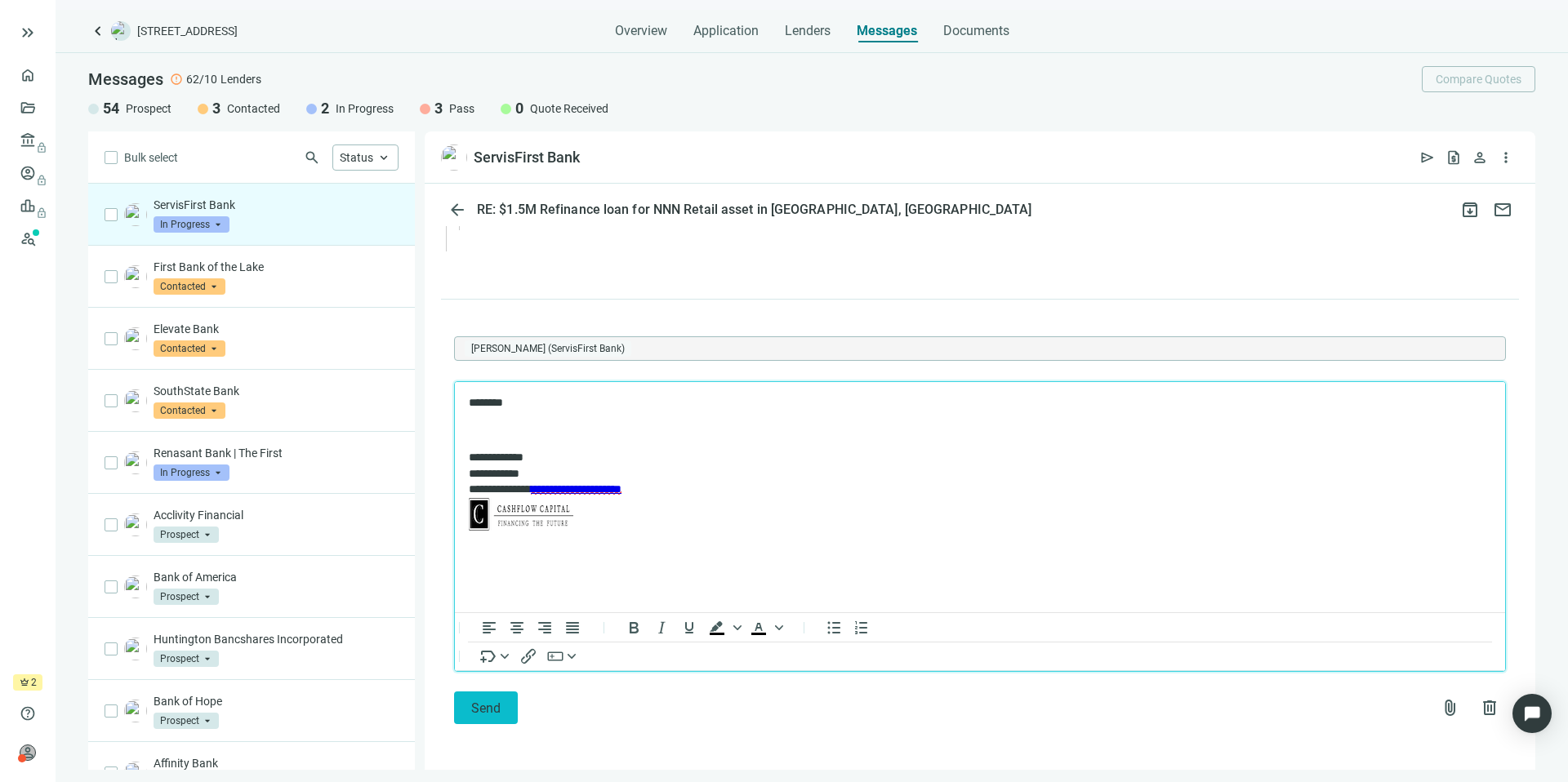
click at [506, 693] on button "Send" at bounding box center [486, 708] width 63 height 33
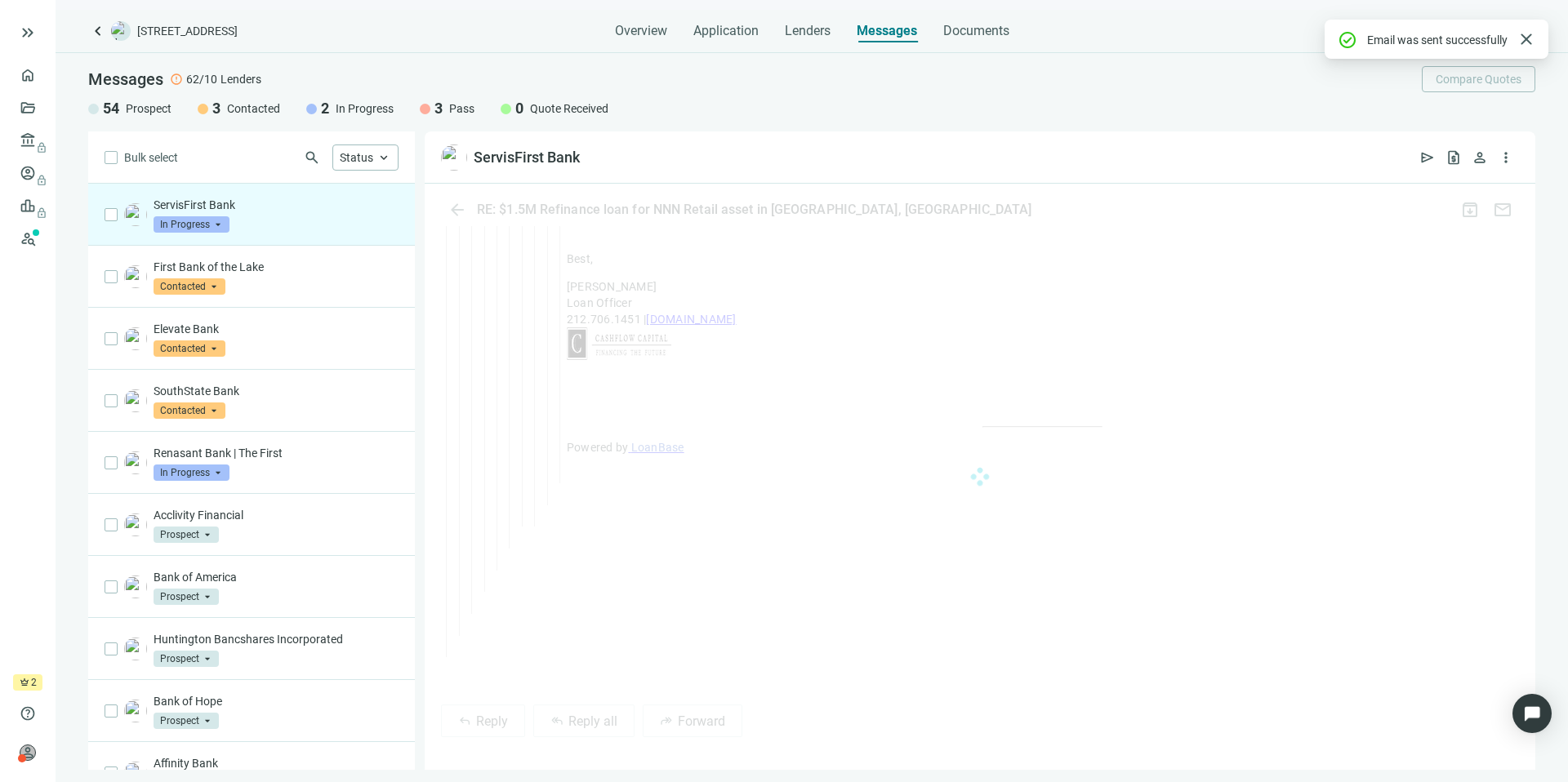
scroll to position [8681, 0]
